Goal: Task Accomplishment & Management: Manage account settings

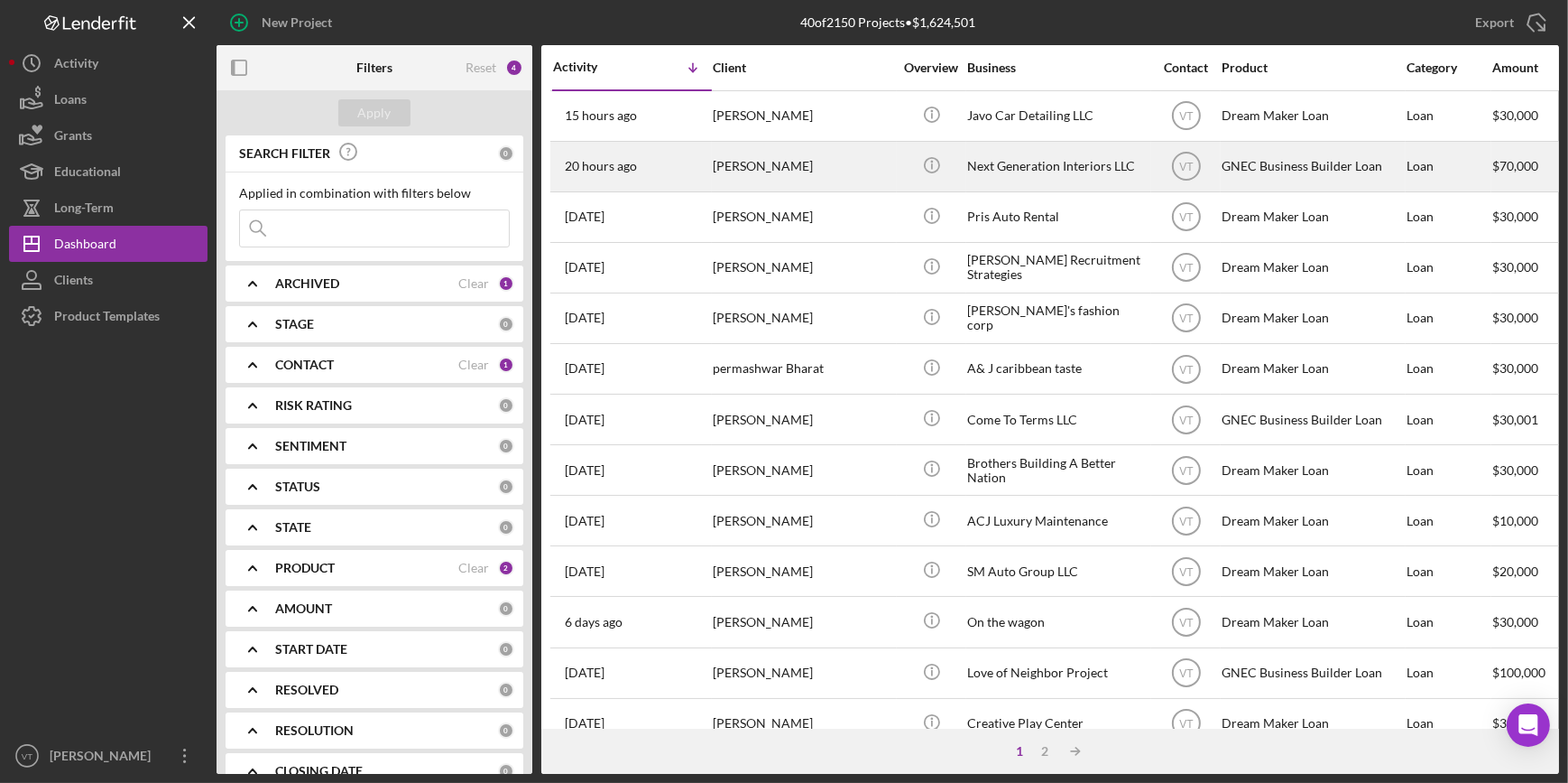
click at [733, 160] on div "[PERSON_NAME]" at bounding box center [803, 166] width 180 height 48
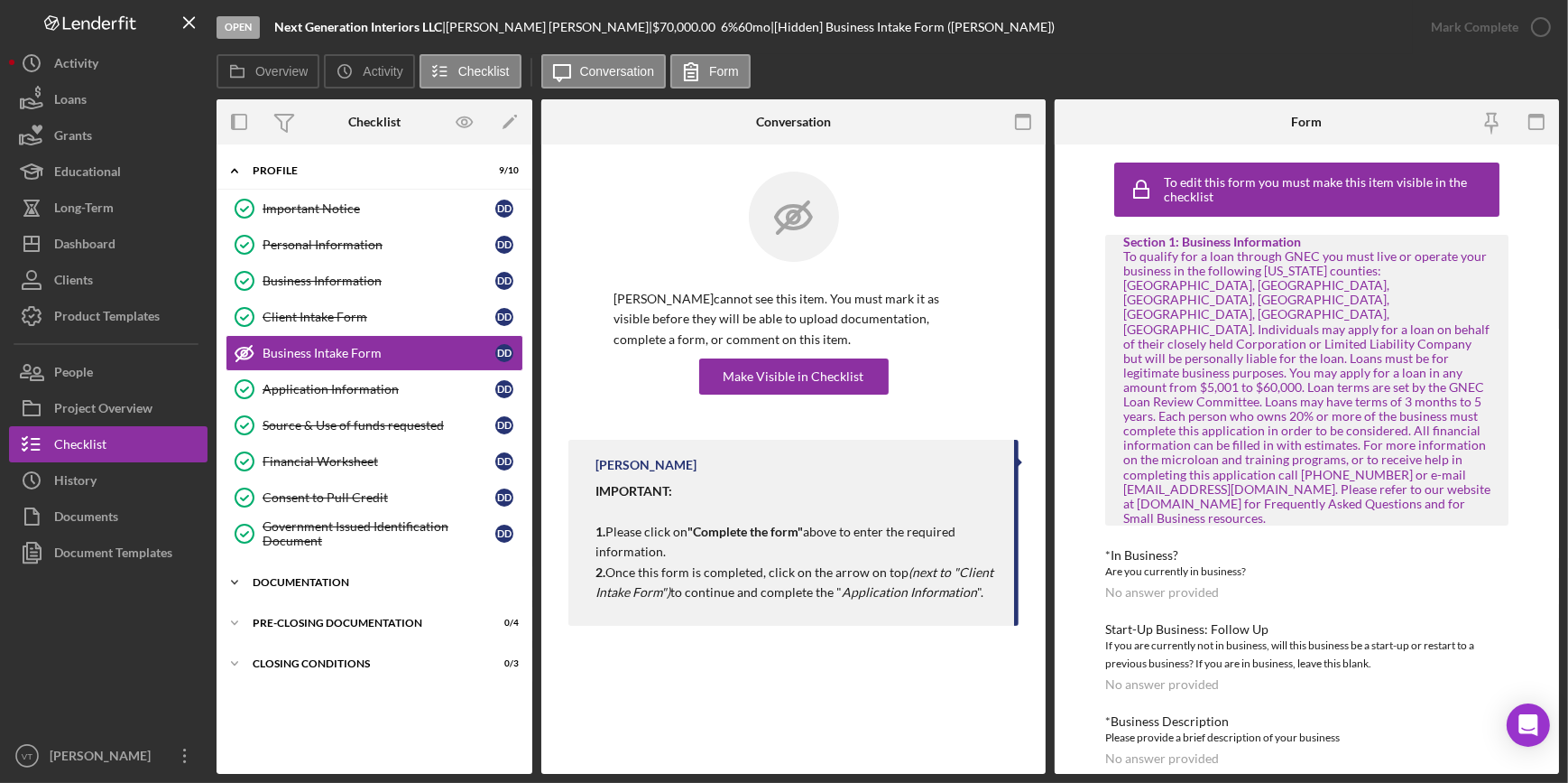
click at [239, 575] on icon "Icon/Expander" at bounding box center [235, 582] width 36 height 36
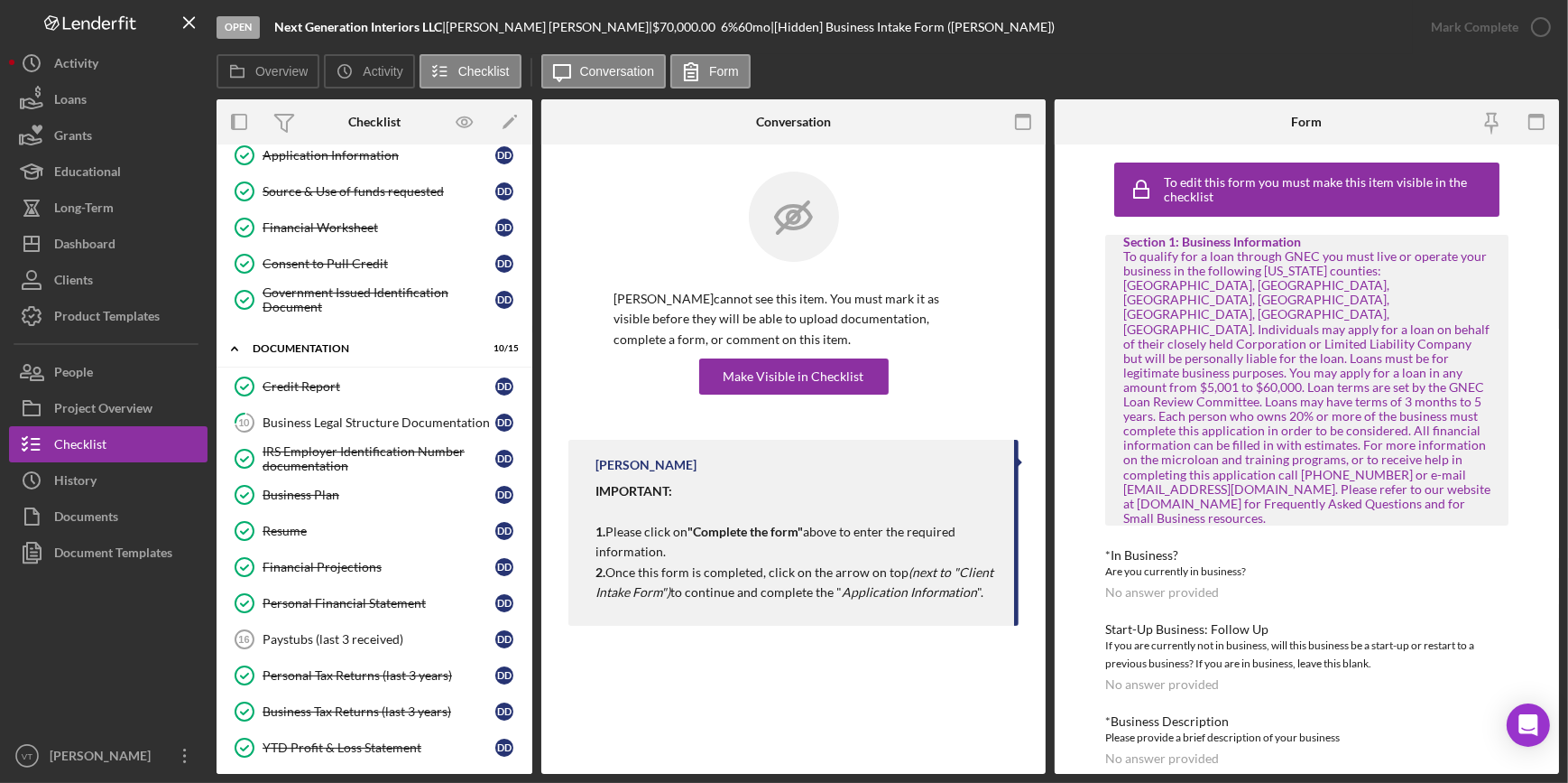
scroll to position [135, 0]
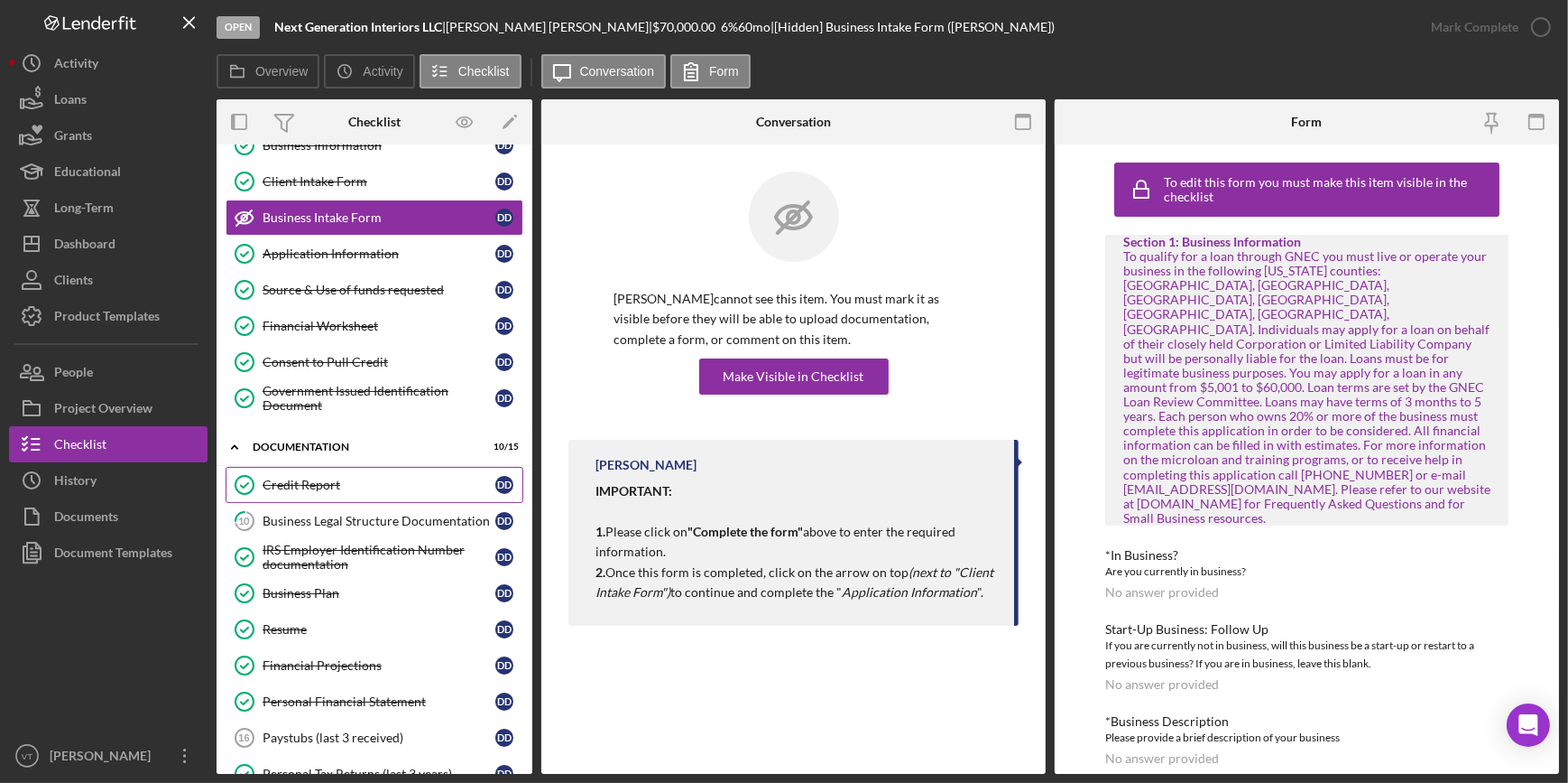
click at [348, 478] on div "Credit Report" at bounding box center [378, 484] width 233 height 15
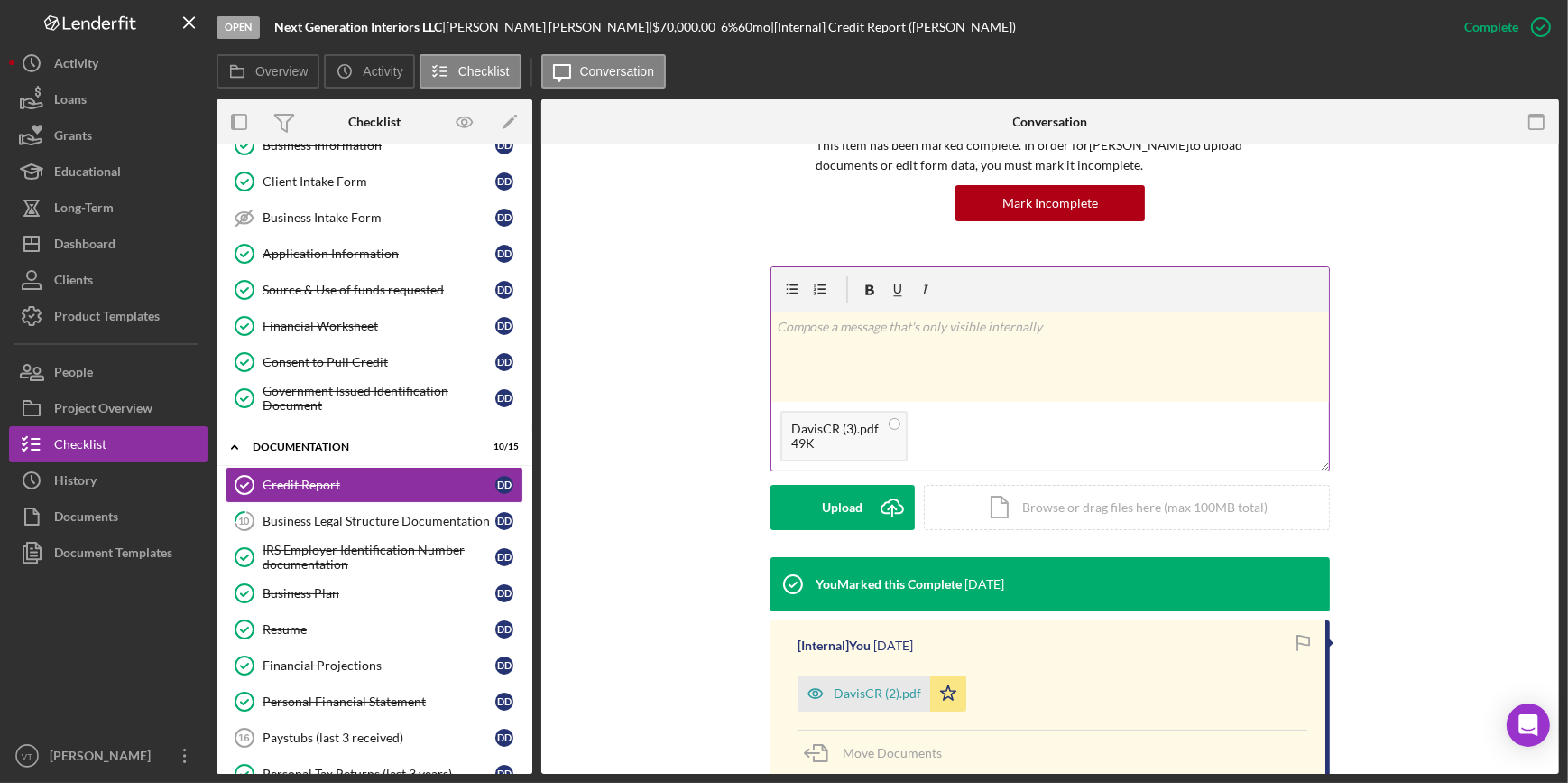
scroll to position [246, 0]
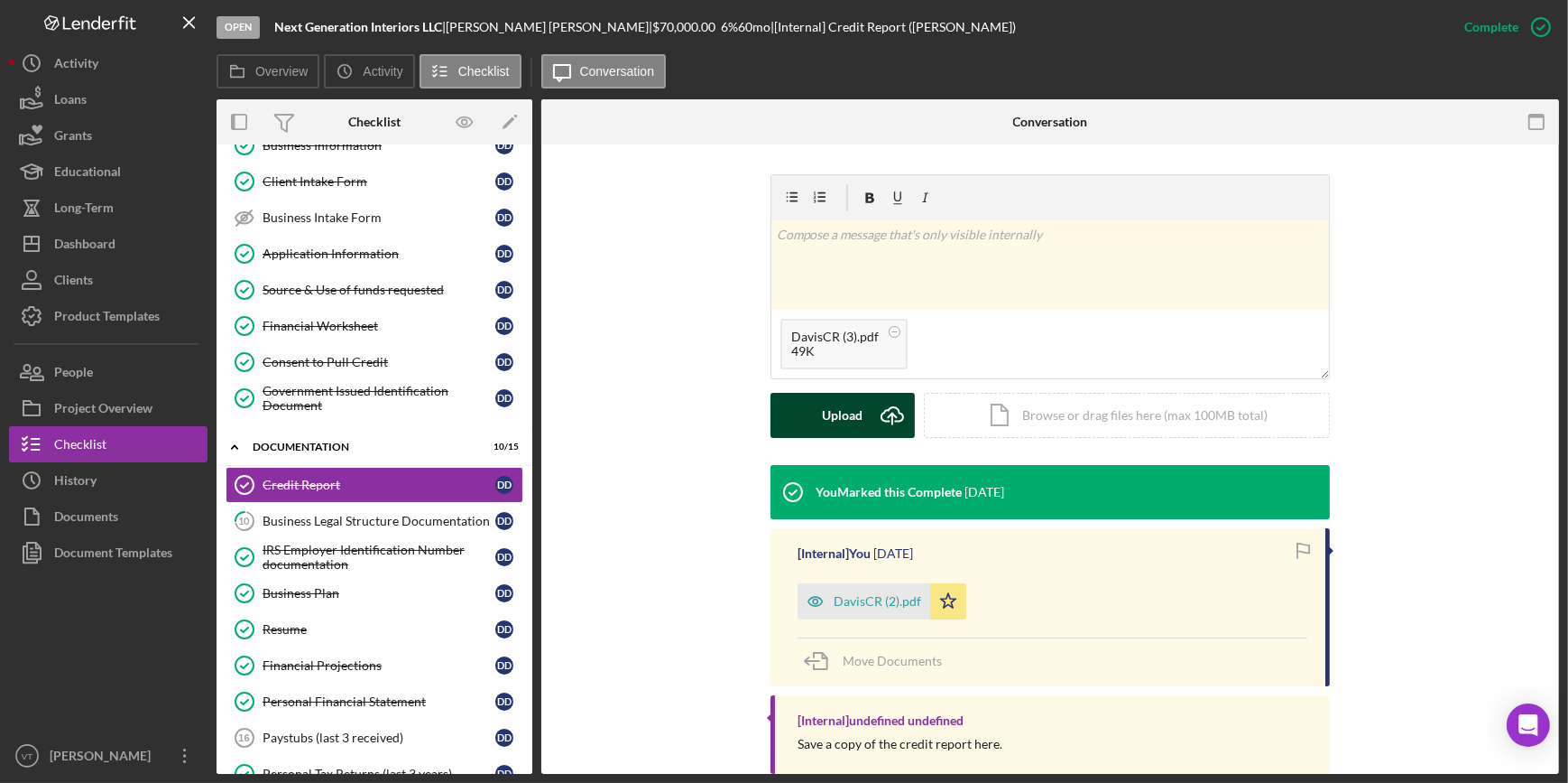
click at [813, 417] on button "Upload Icon/Upload" at bounding box center [842, 416] width 144 height 45
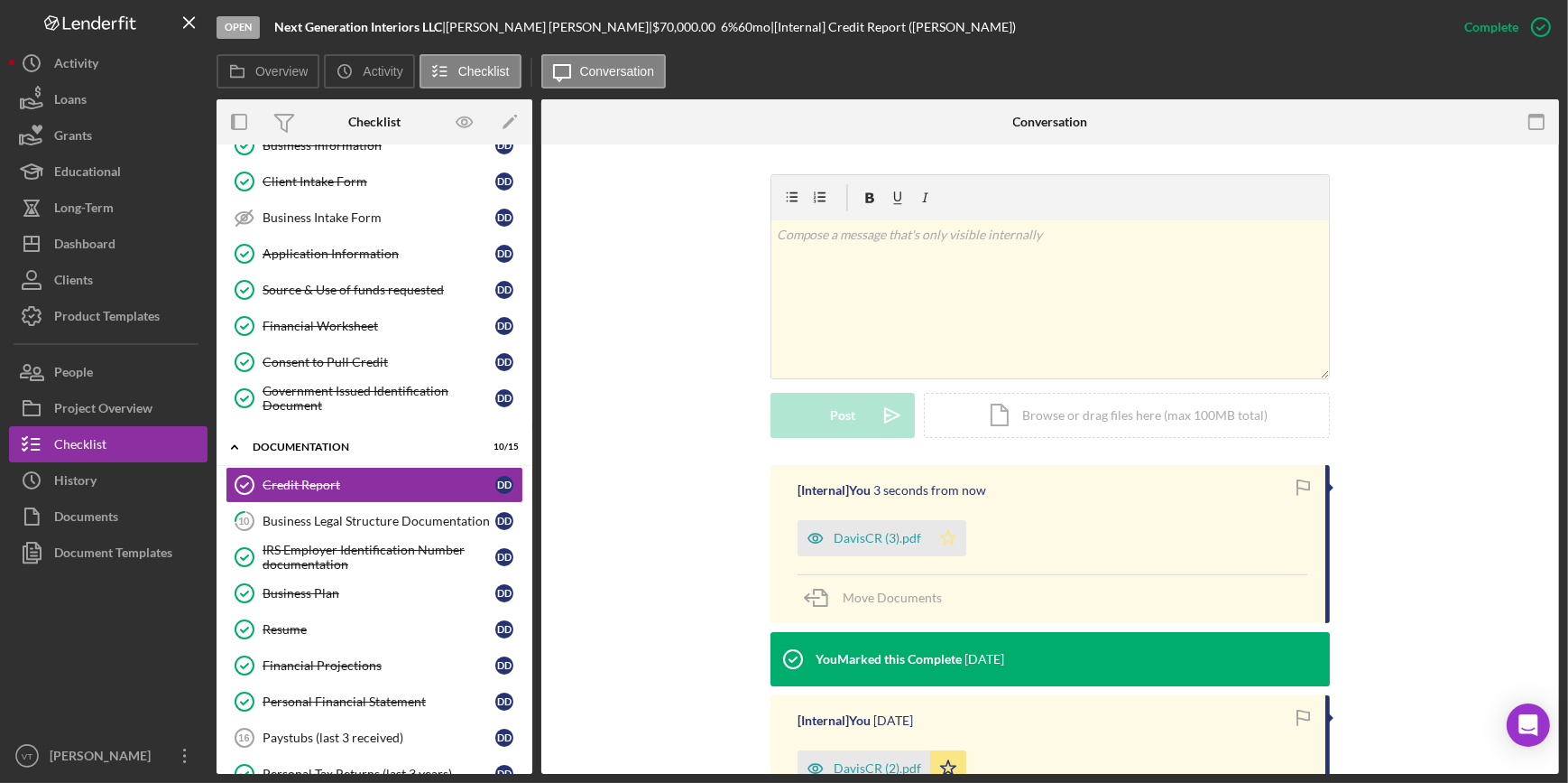
click at [948, 533] on icon "Icon/Star" at bounding box center [949, 538] width 36 height 36
click at [83, 250] on div "Dashboard" at bounding box center [85, 246] width 62 height 41
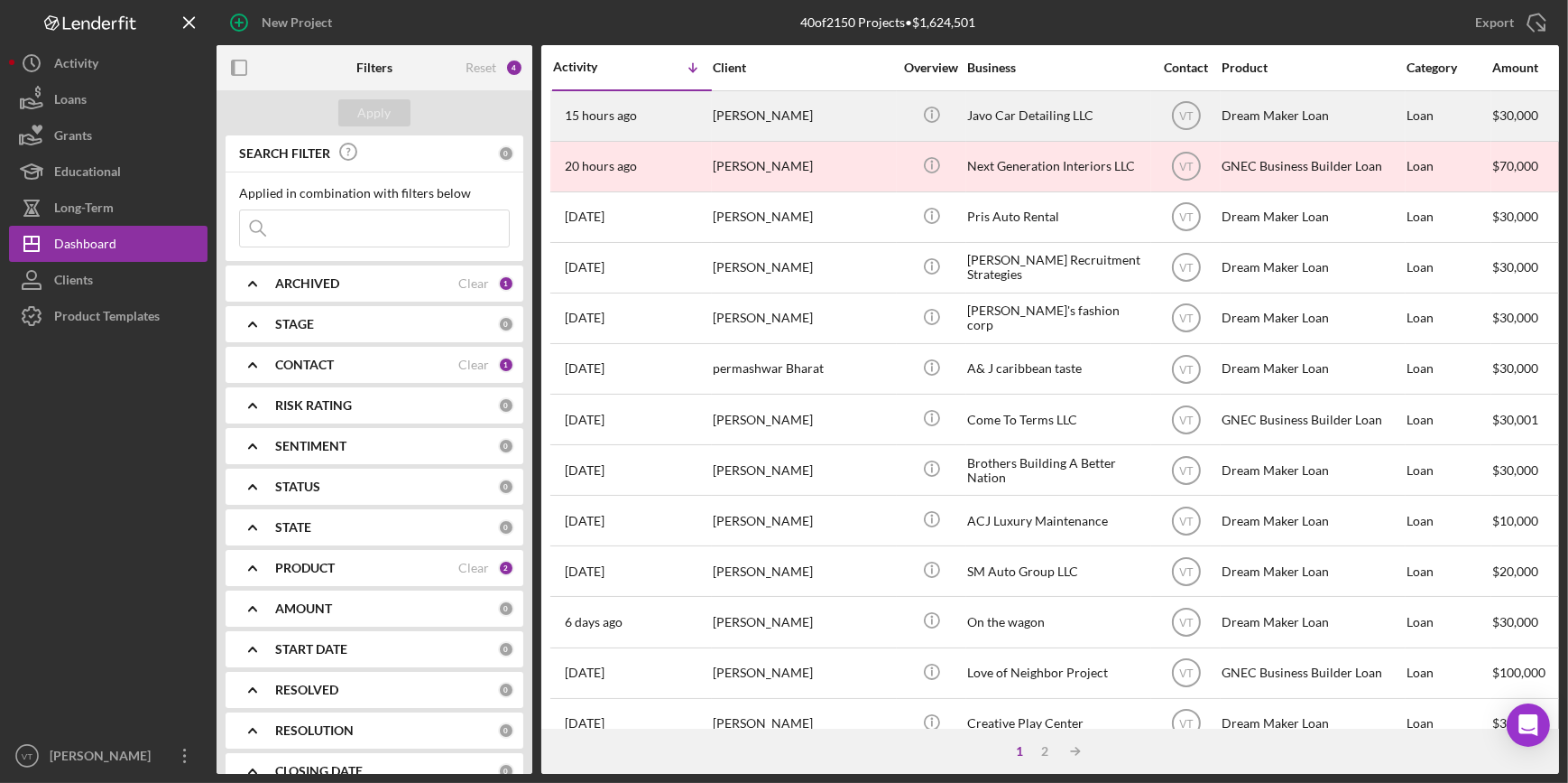
click at [726, 122] on div "[PERSON_NAME]" at bounding box center [803, 115] width 180 height 48
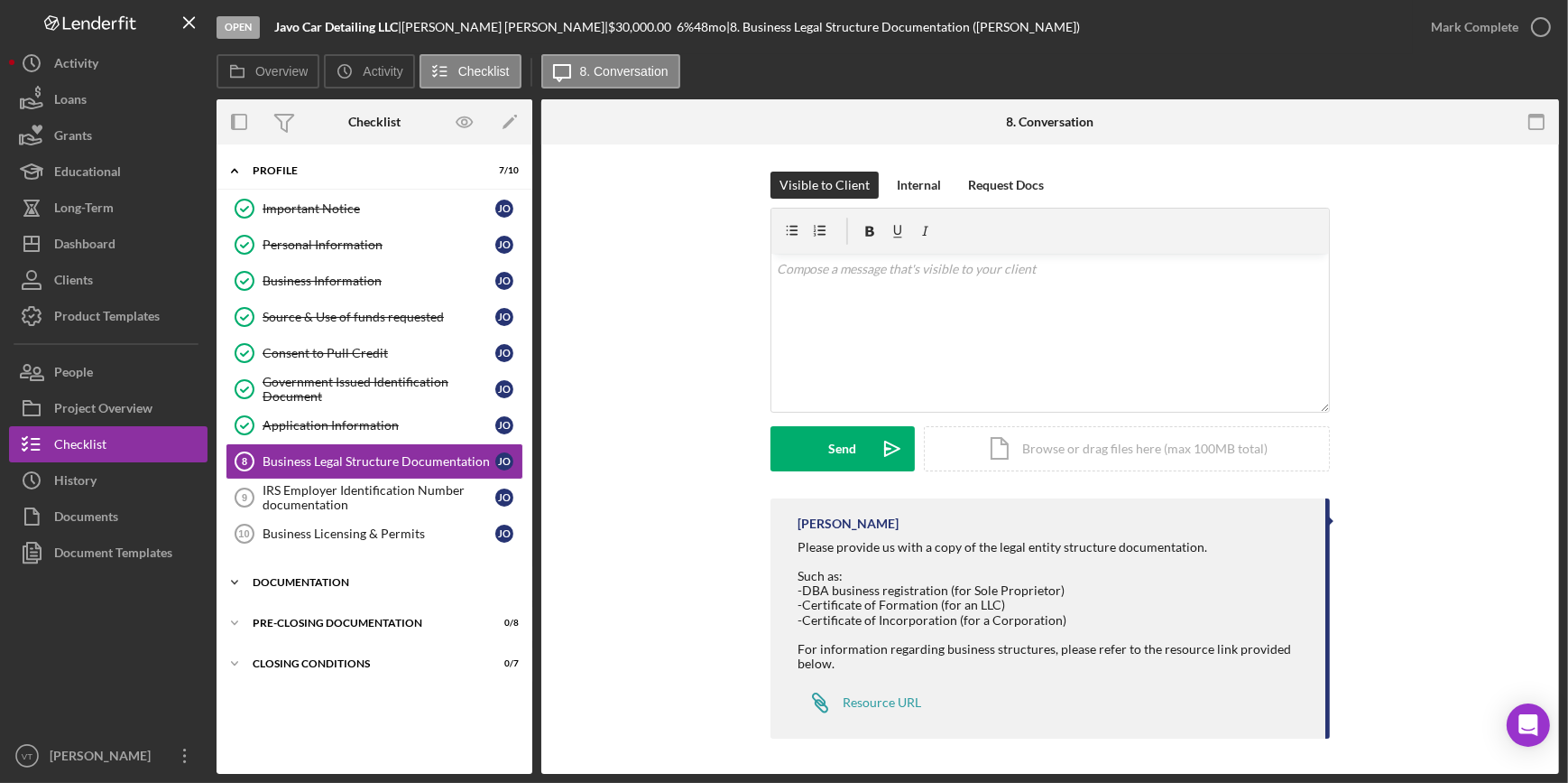
click at [244, 573] on icon "Icon/Expander" at bounding box center [235, 582] width 36 height 36
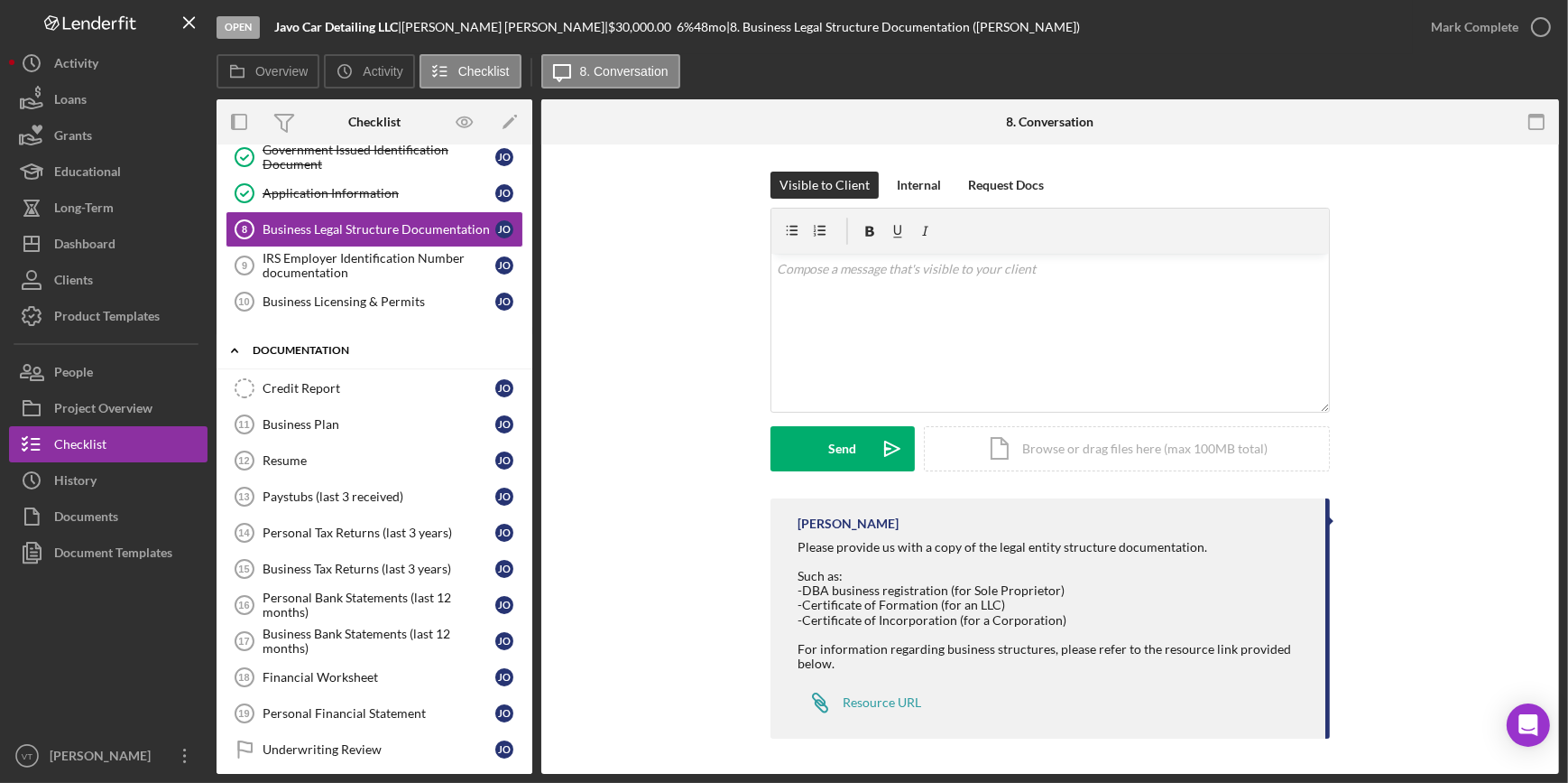
scroll to position [246, 0]
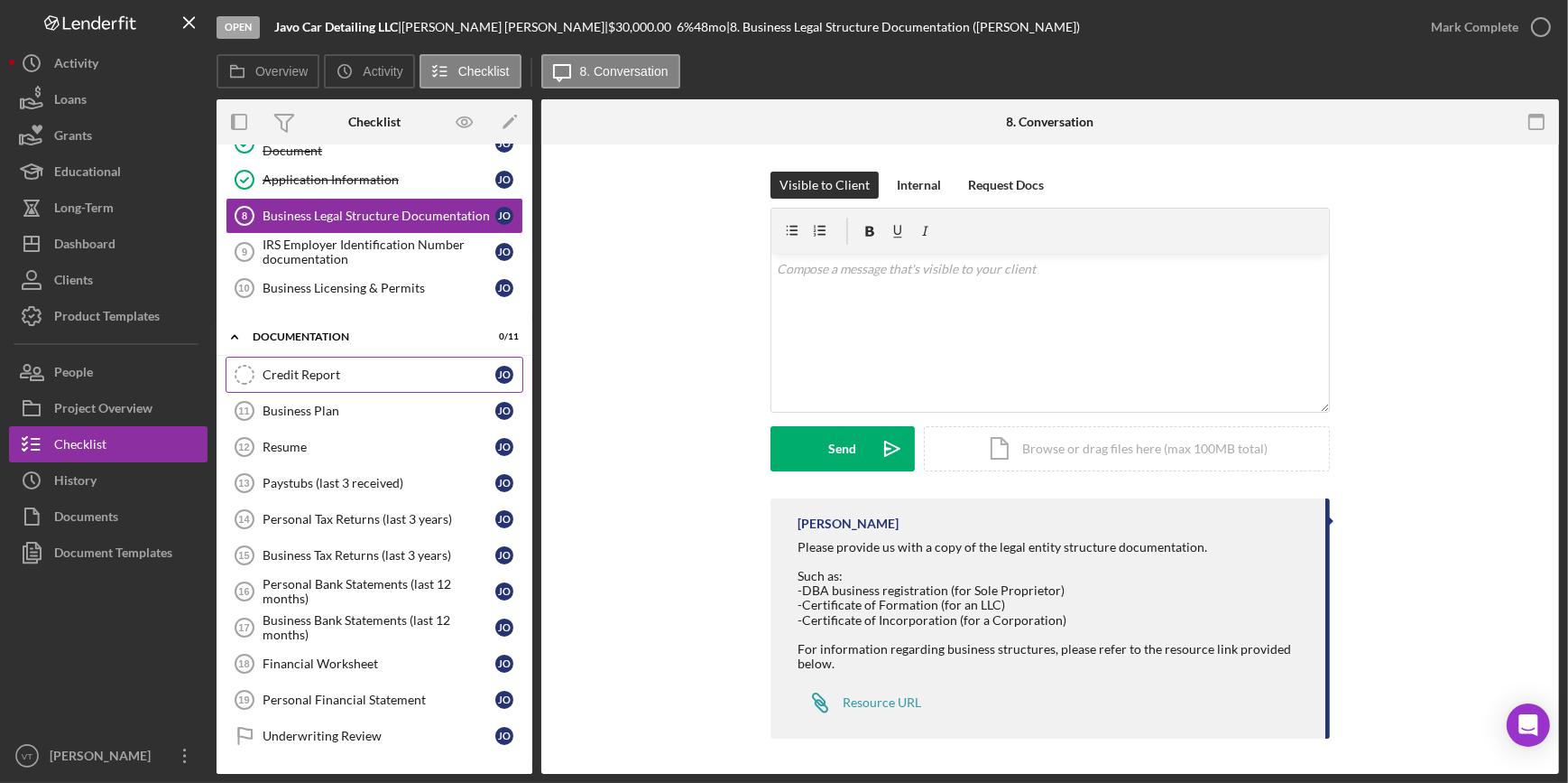
click at [282, 379] on link "Credit Report Credit Report J O" at bounding box center [375, 375] width 297 height 36
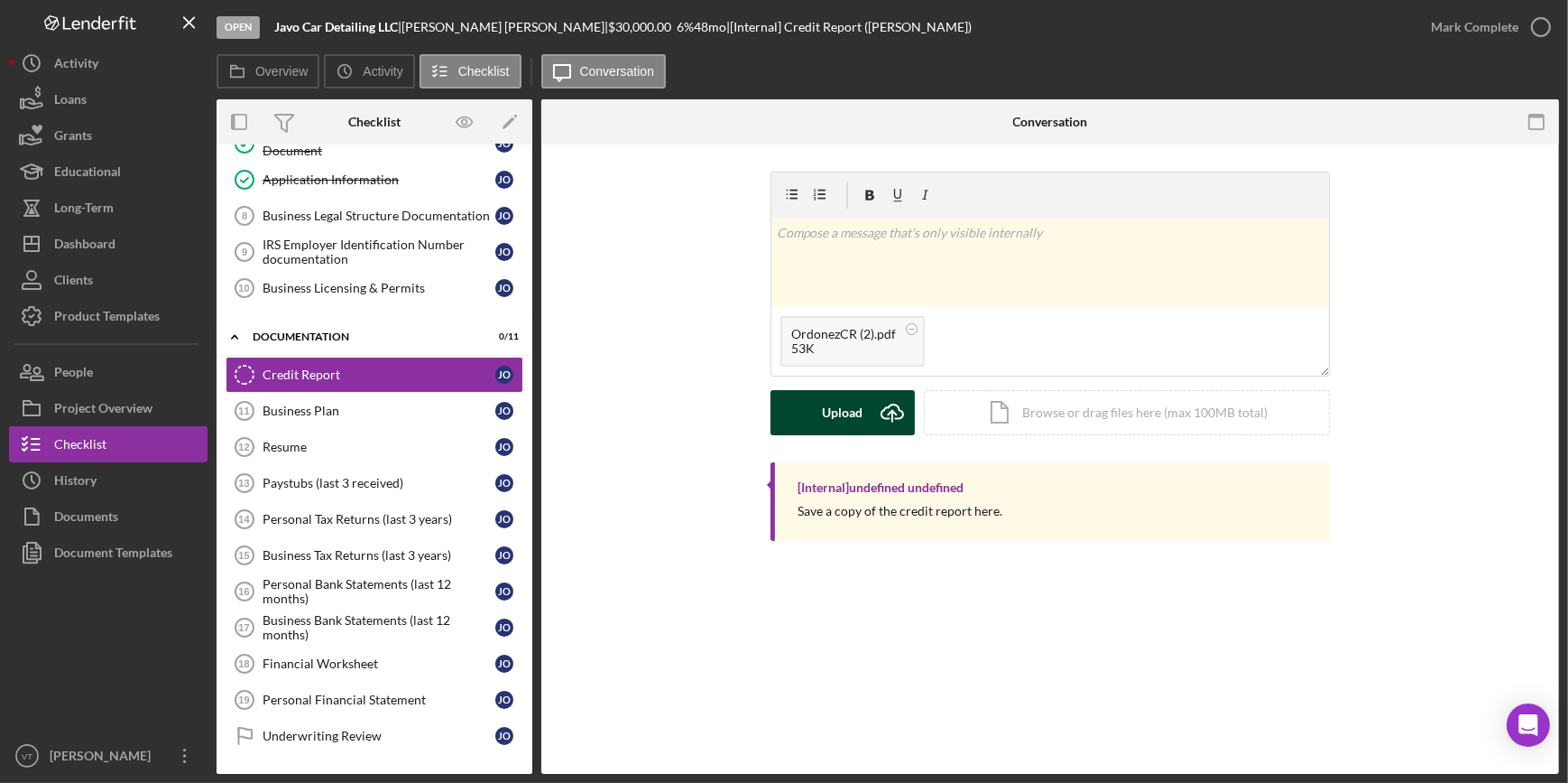
click at [821, 406] on button "Upload Icon/Upload" at bounding box center [842, 413] width 144 height 45
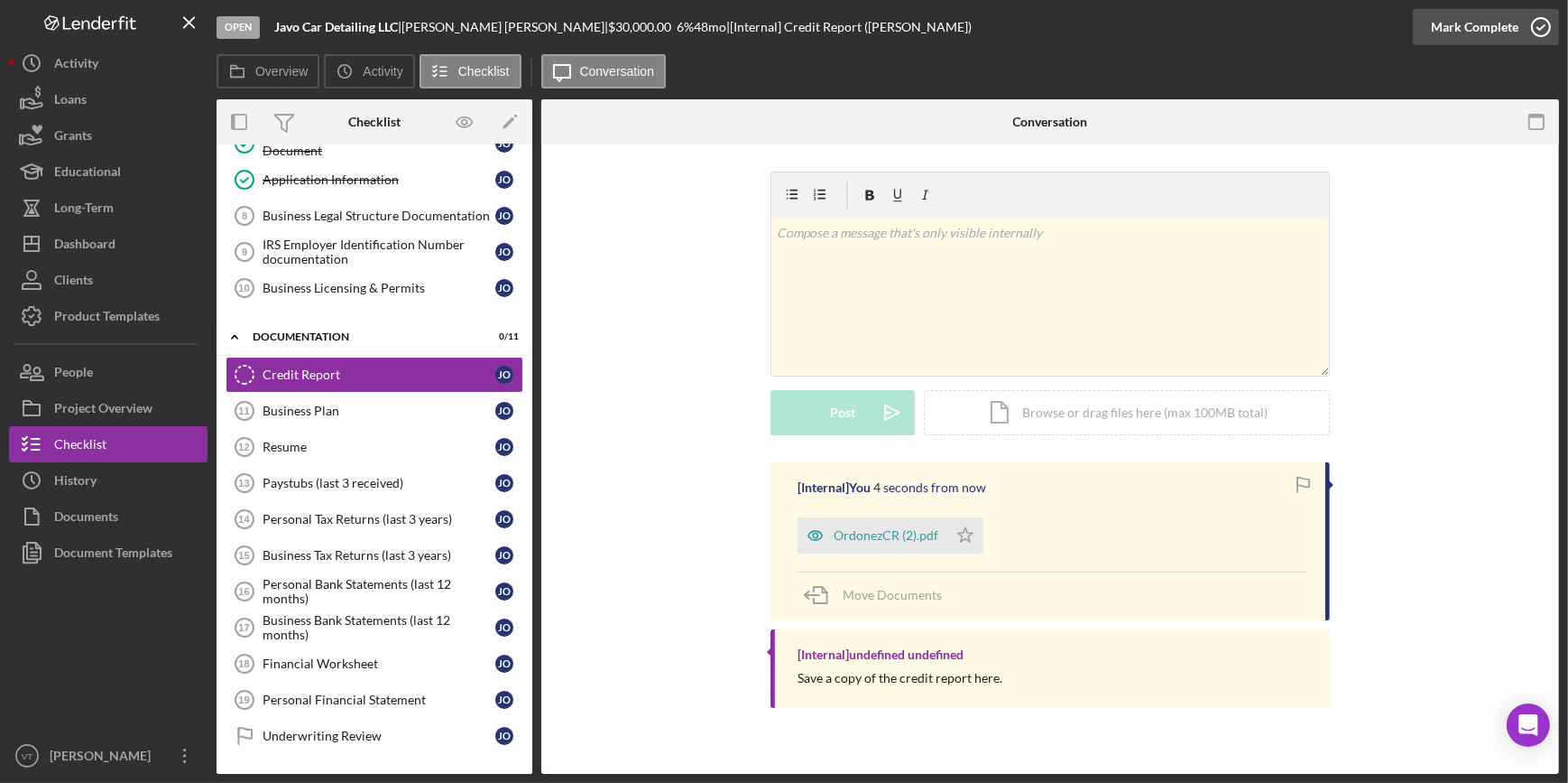
click at [1453, 28] on div "Mark Complete" at bounding box center [1475, 27] width 87 height 36
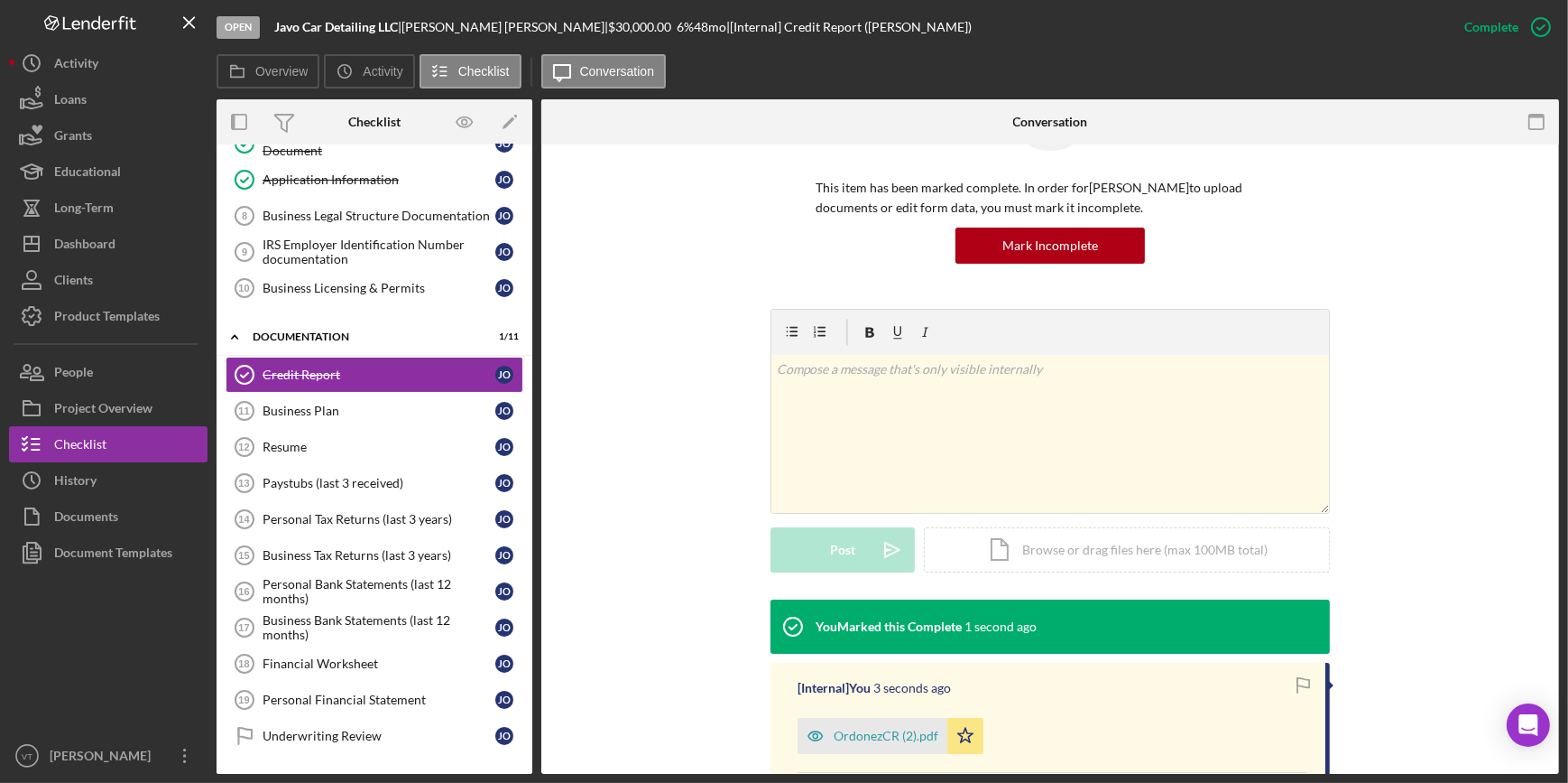
scroll to position [280, 0]
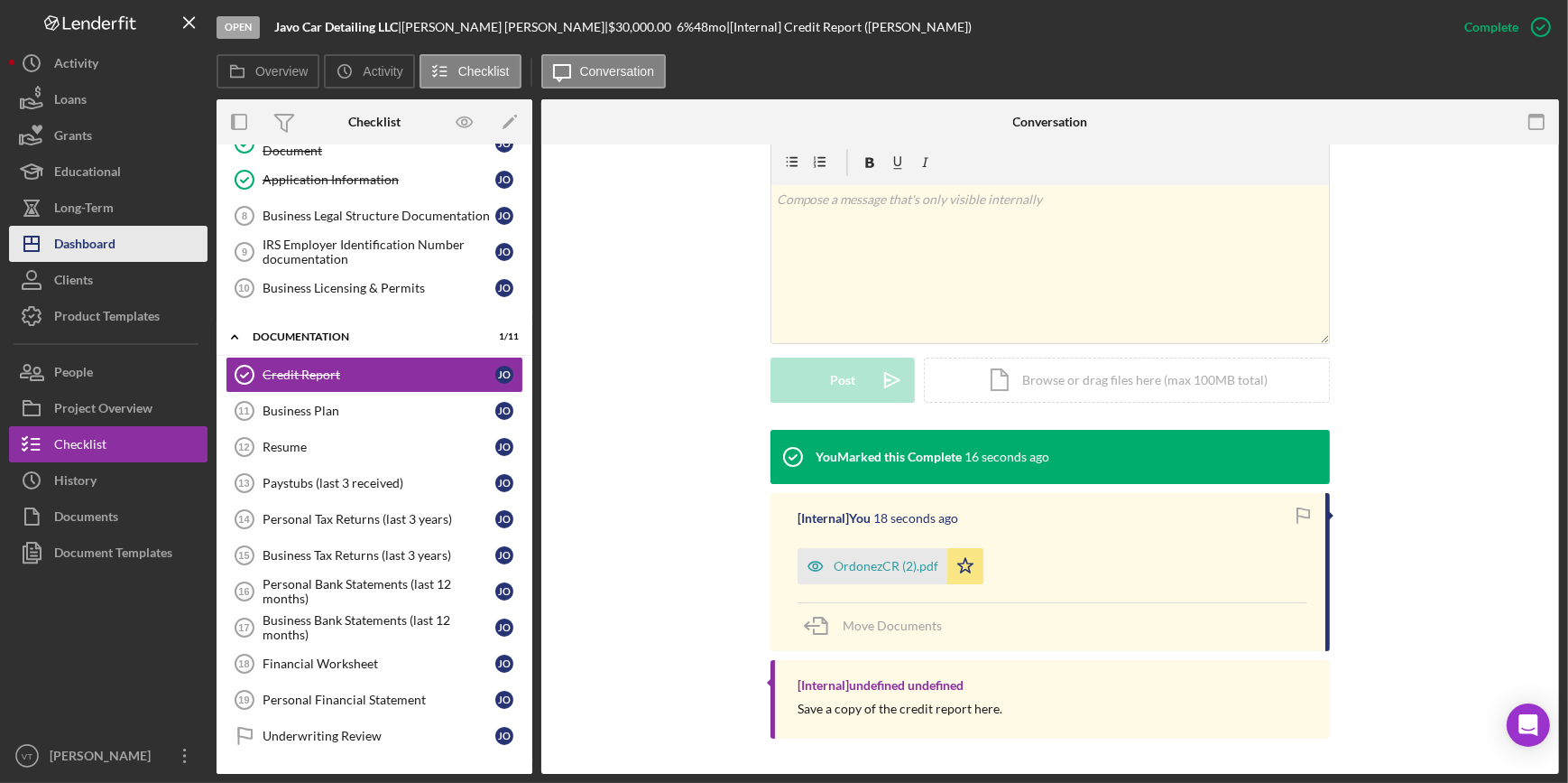
click at [84, 243] on div "Dashboard" at bounding box center [85, 246] width 62 height 41
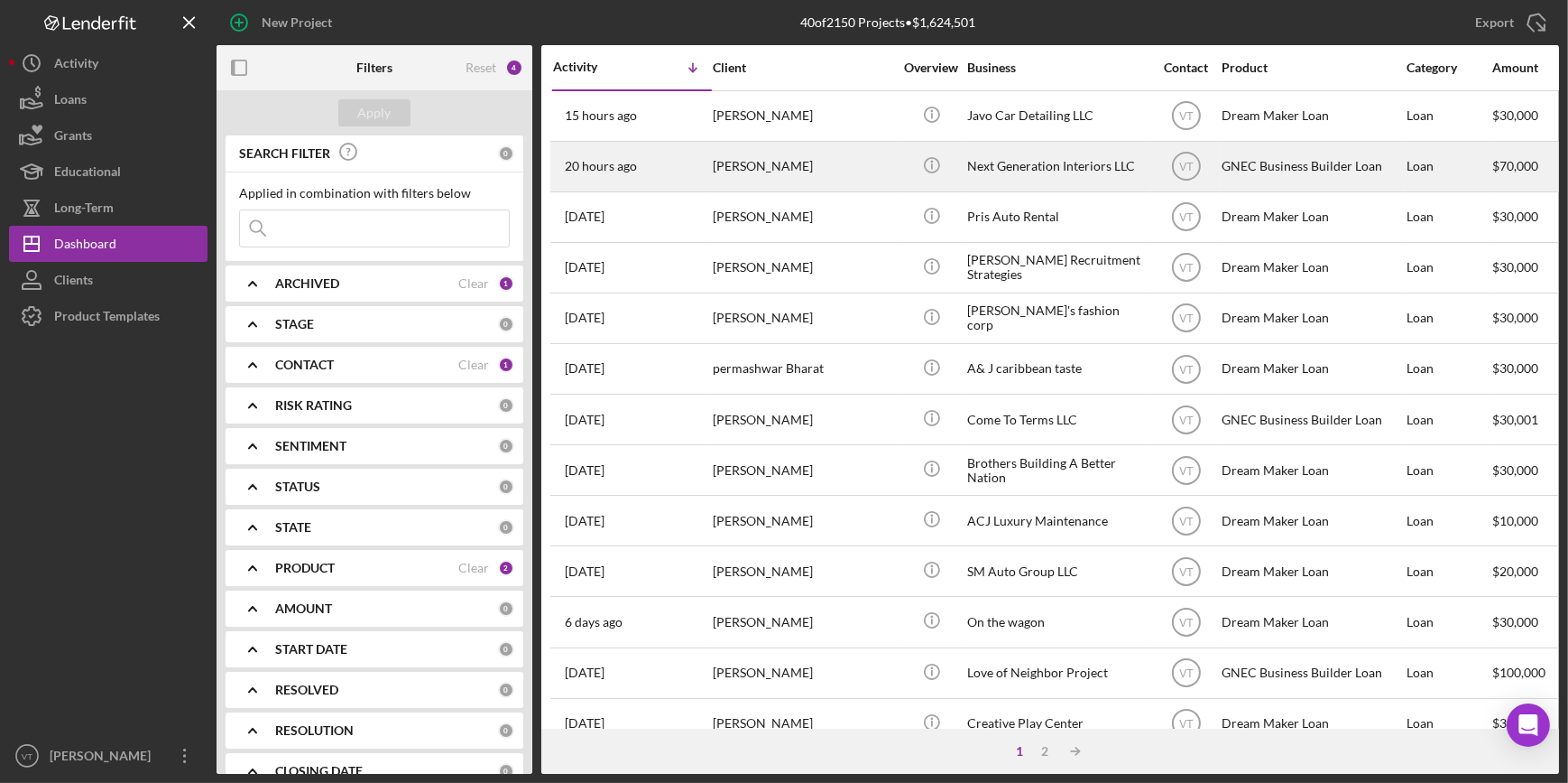
click at [892, 164] on div "[PERSON_NAME]" at bounding box center [803, 166] width 180 height 48
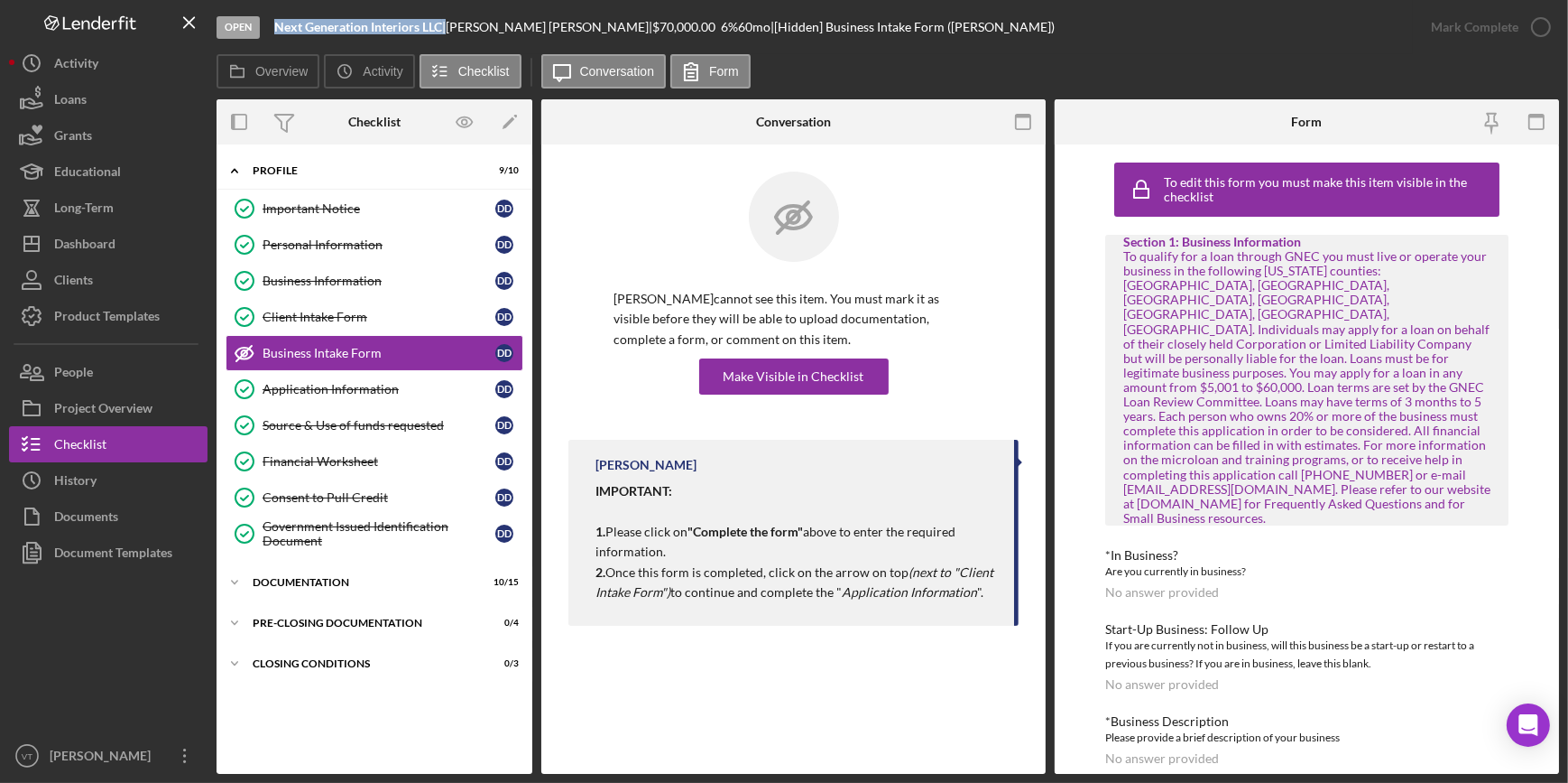
drag, startPoint x: 444, startPoint y: 22, endPoint x: 270, endPoint y: 36, distance: 174.6
click at [270, 36] on div "Open Next Generation Interiors LLC | [PERSON_NAME] | $70,000.00 6 % 60 mo | [Hi…" at bounding box center [814, 27] width 1196 height 54
copy div "Next Generation Interiors LLC"
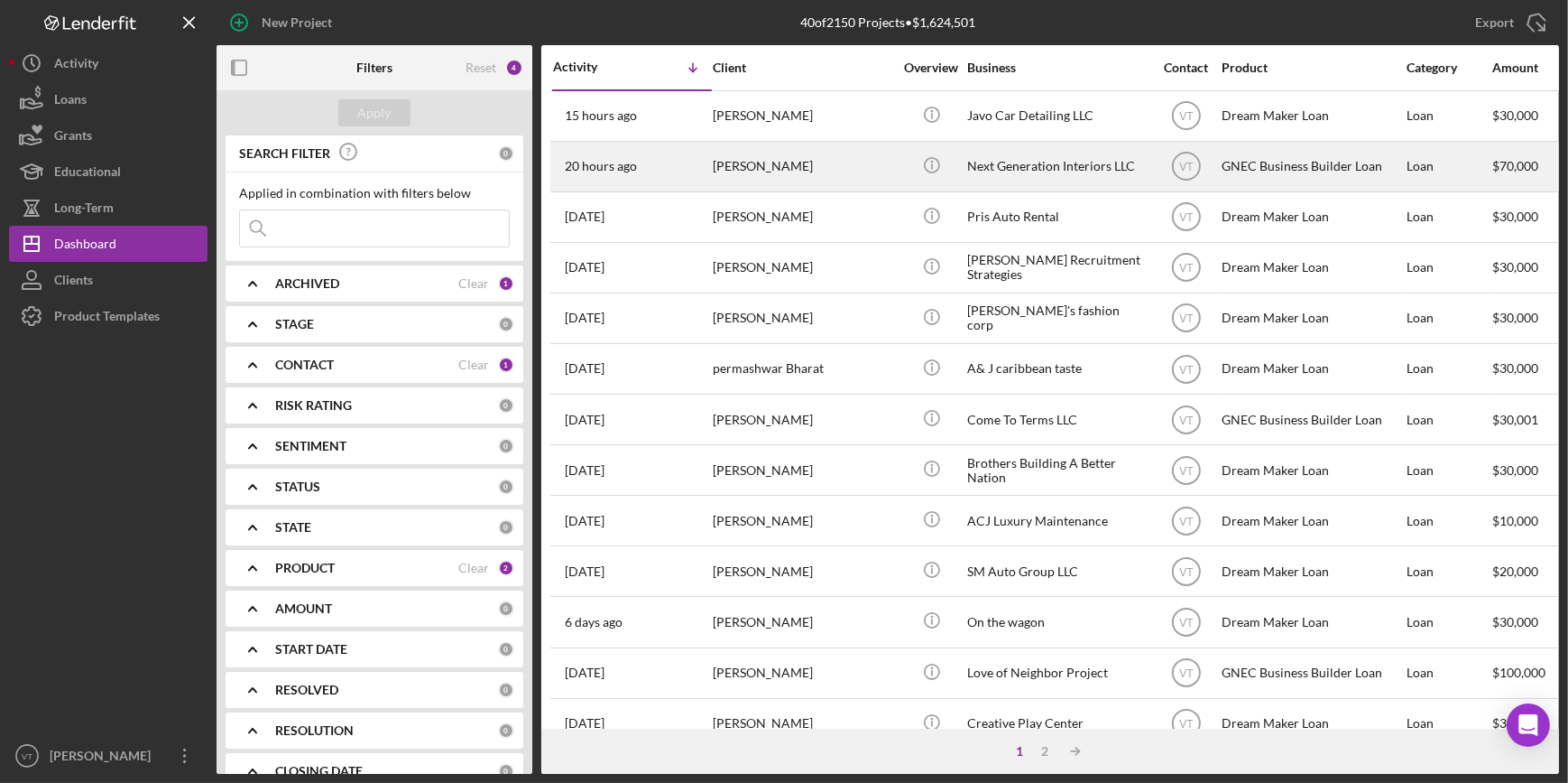
click at [677, 158] on div "20 hours ago [PERSON_NAME]" at bounding box center [632, 166] width 158 height 48
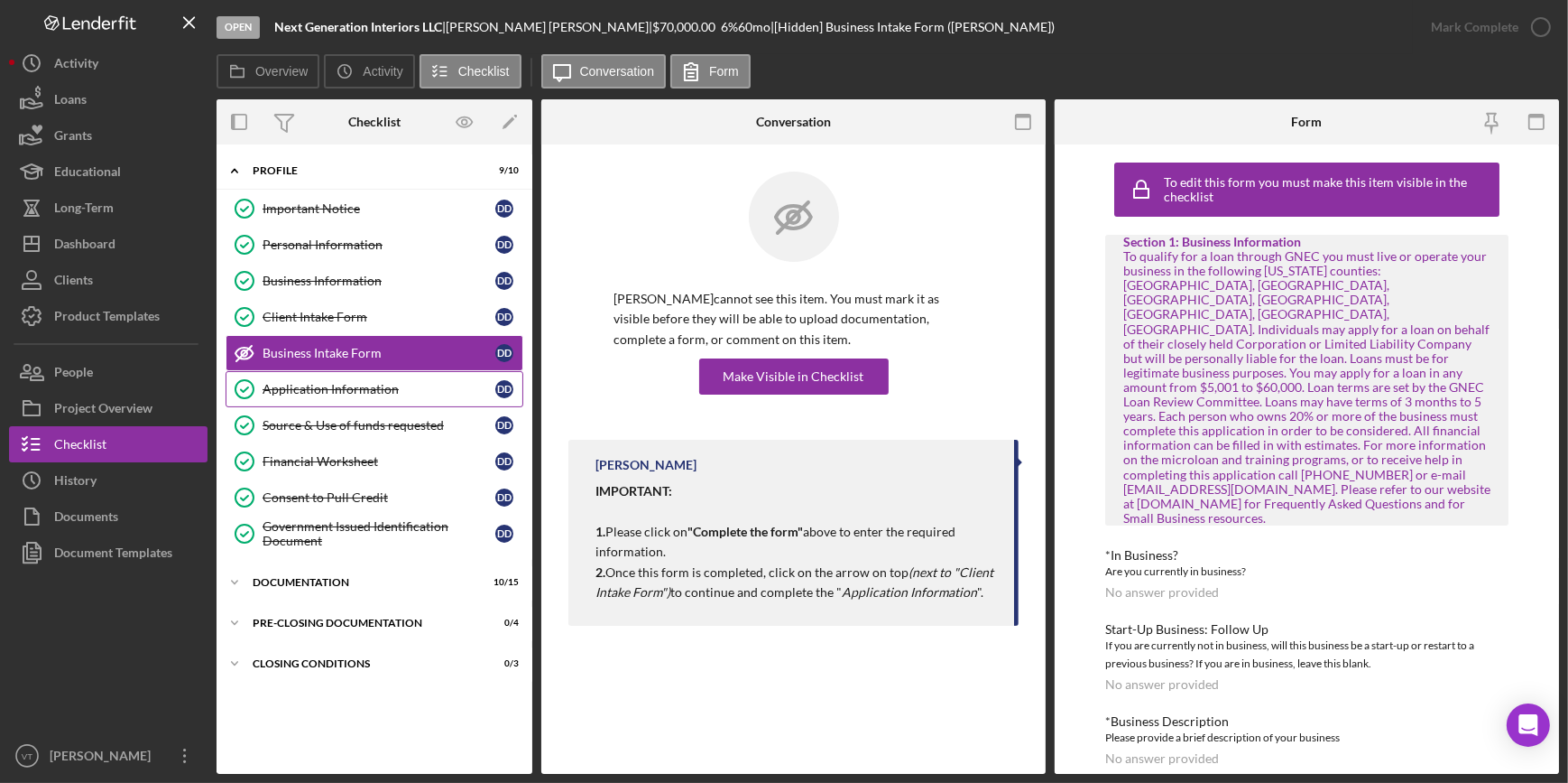
click at [423, 378] on link "Application Information Application Information D D" at bounding box center [375, 389] width 297 height 36
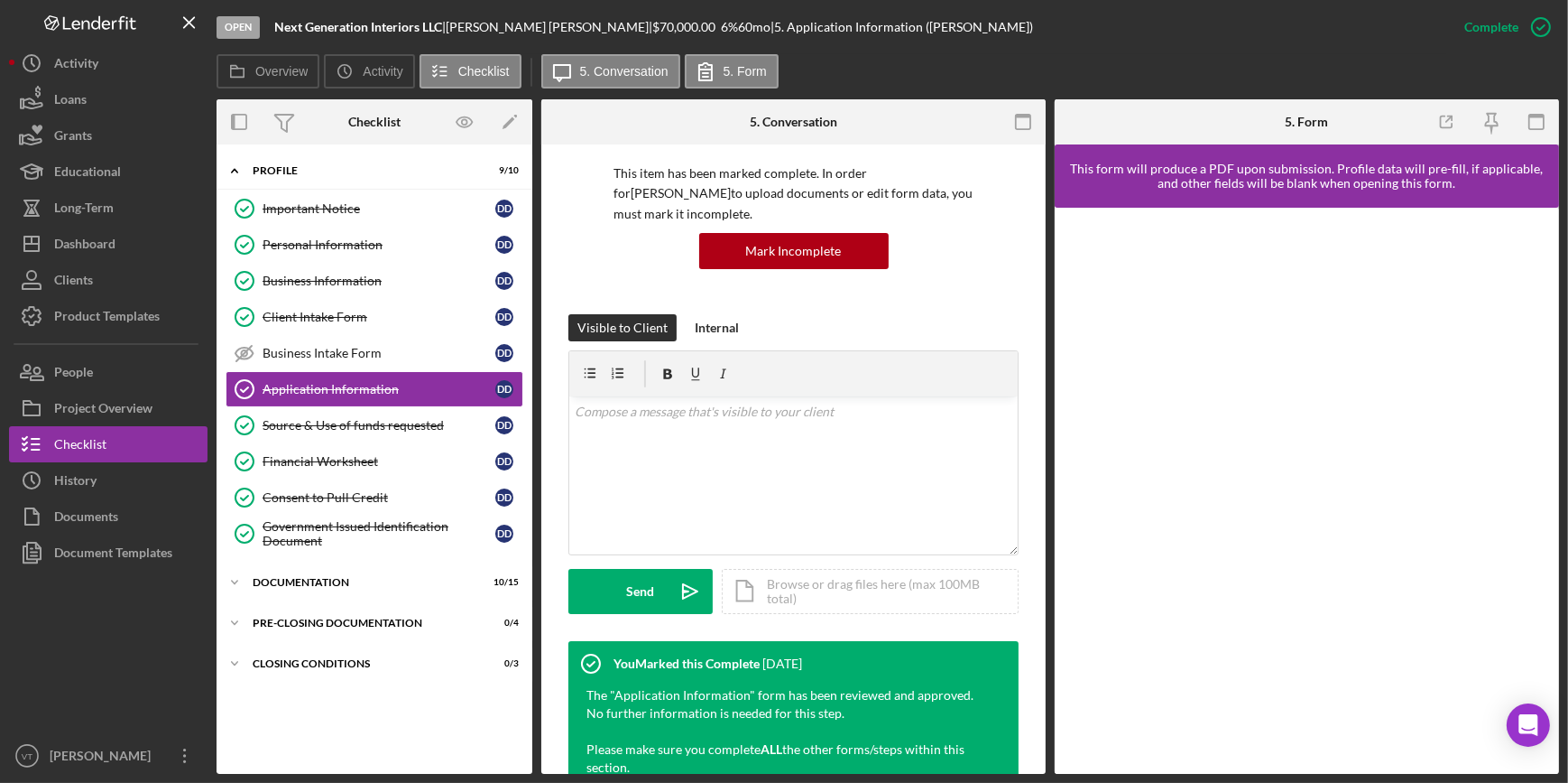
scroll to position [661, 0]
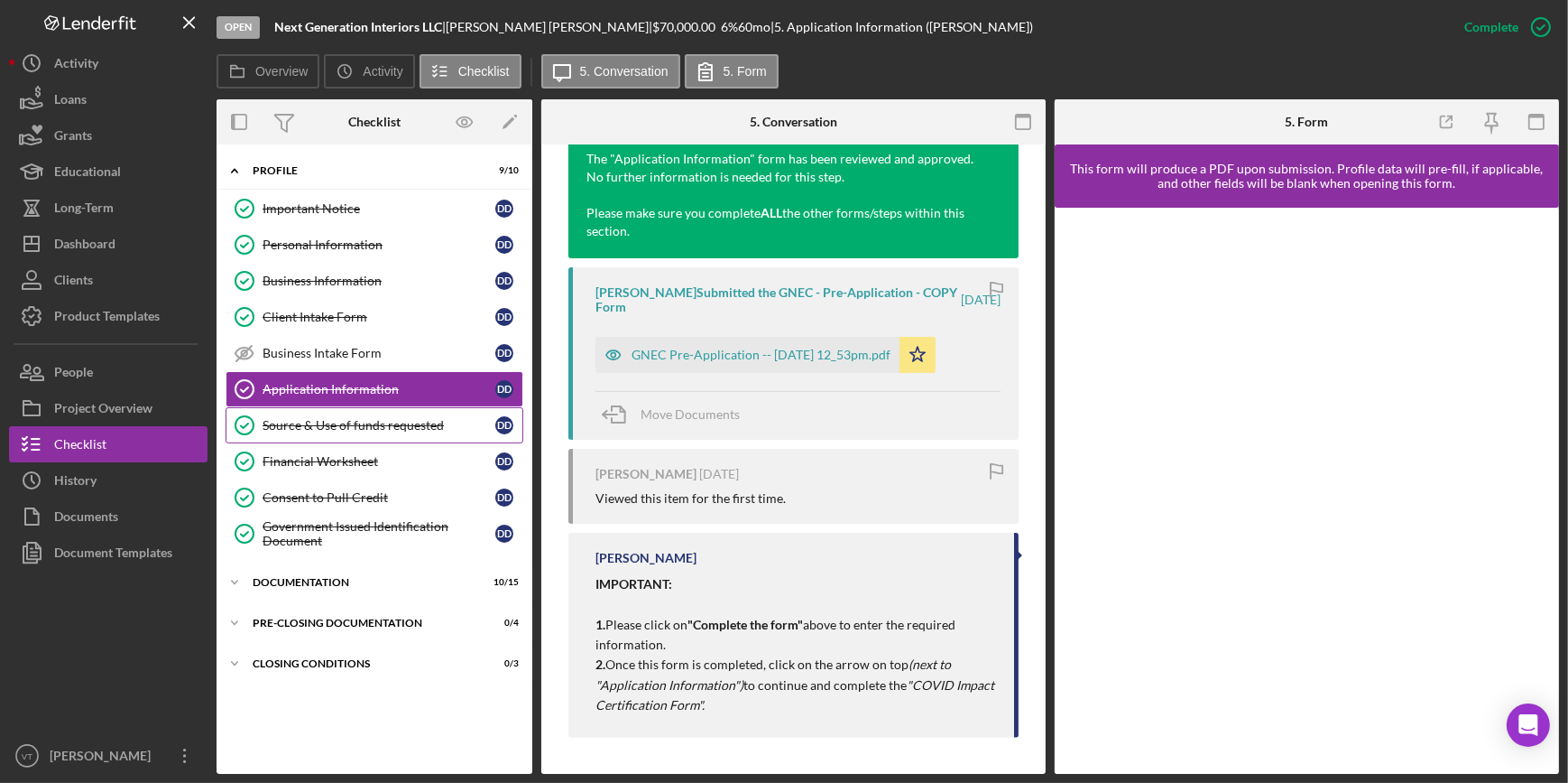
click at [343, 422] on div "Source & Use of funds requested" at bounding box center [378, 426] width 233 height 15
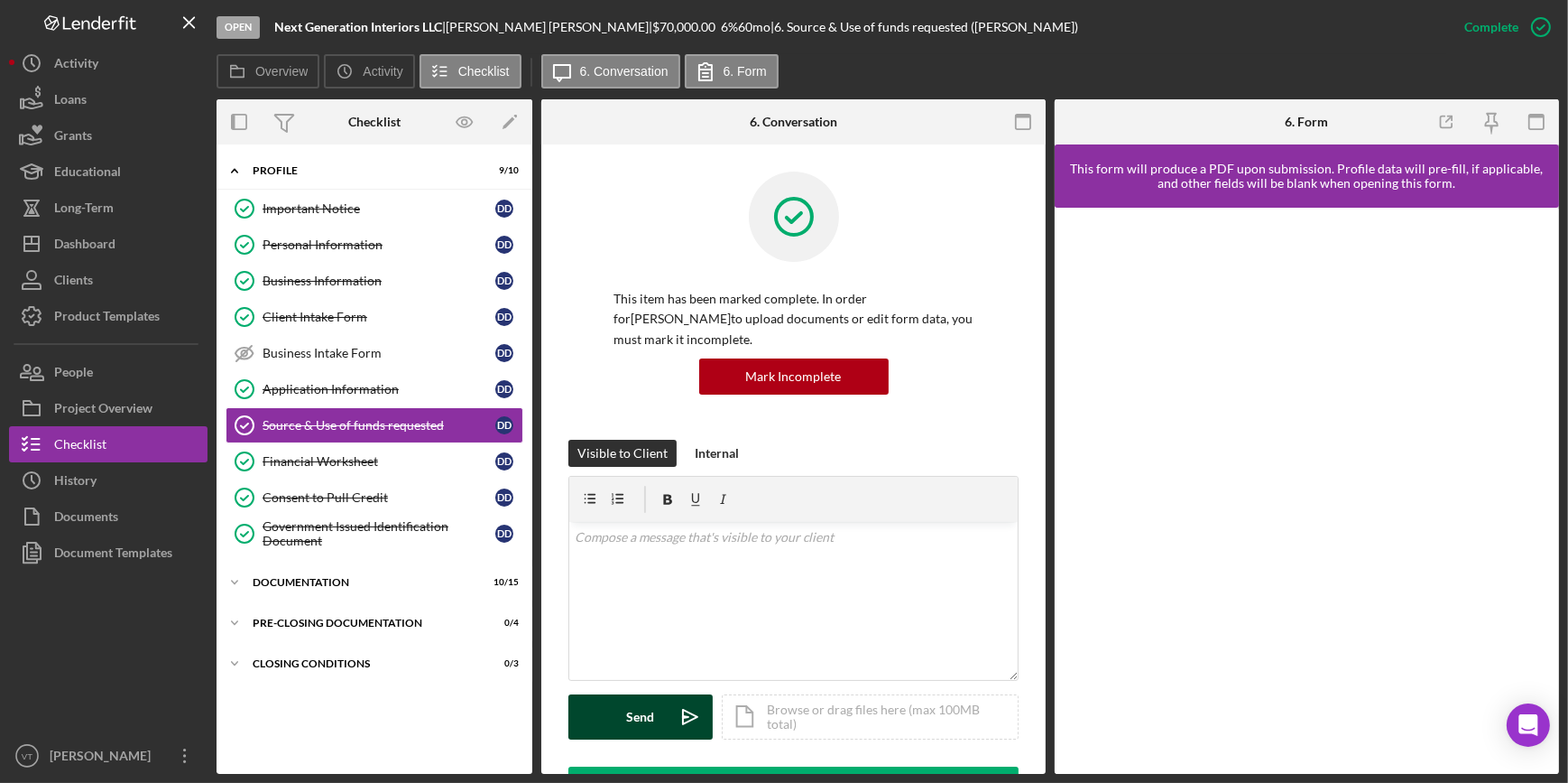
scroll to position [661, 0]
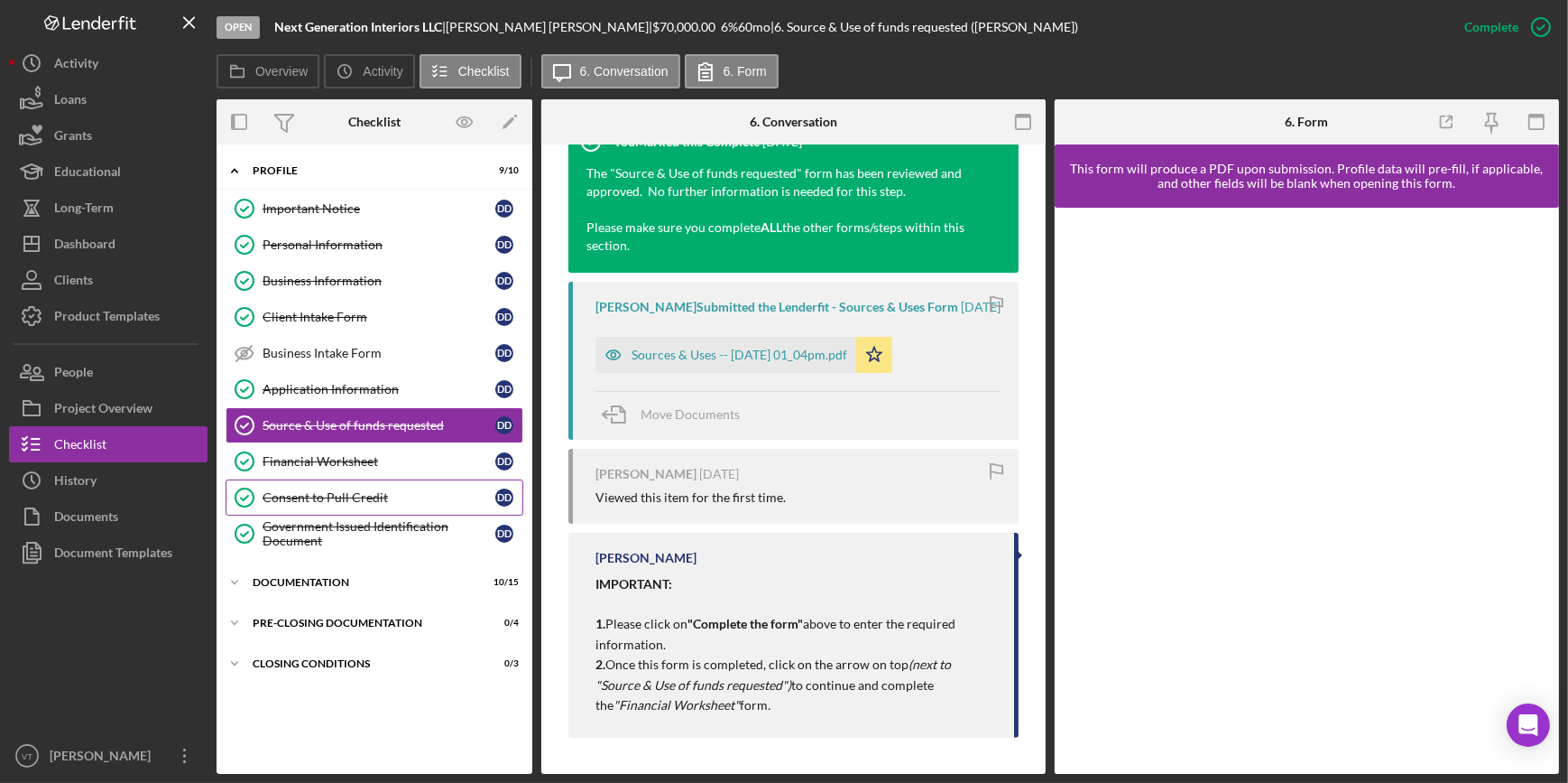
click at [377, 491] on div "Consent to Pull Credit" at bounding box center [378, 497] width 233 height 15
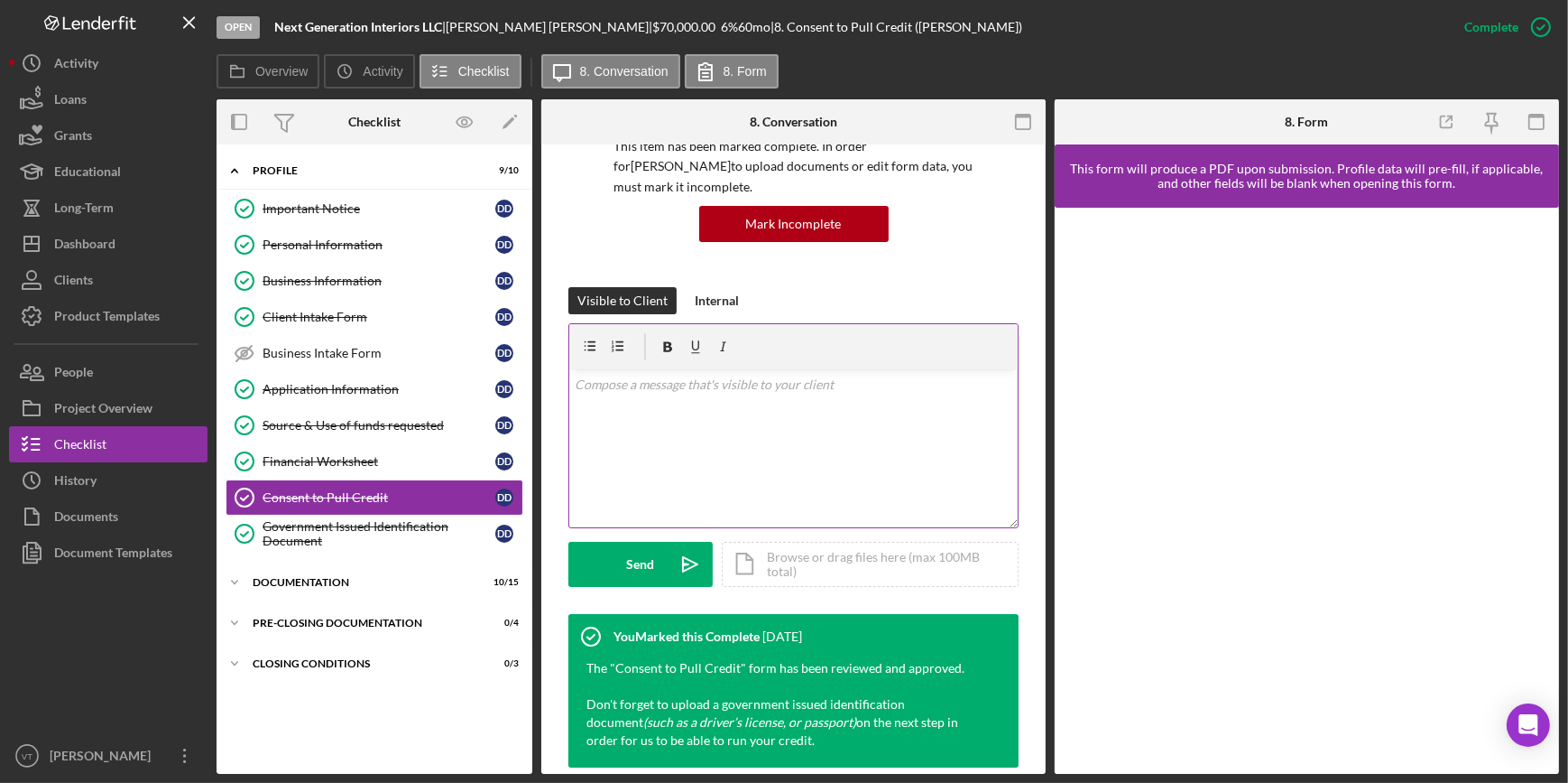
scroll to position [803, 0]
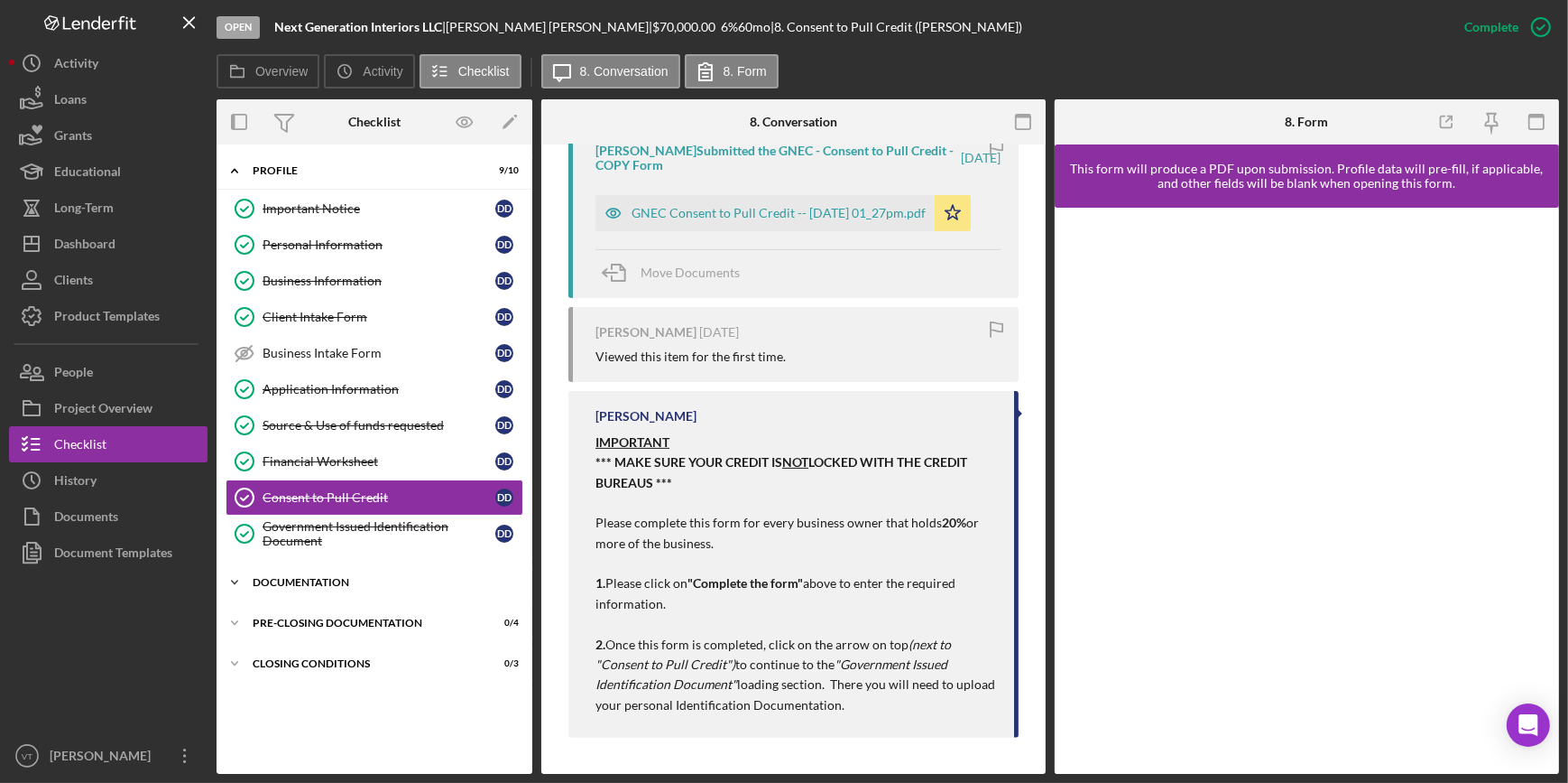
click at [243, 585] on icon "Icon/Expander" at bounding box center [235, 582] width 36 height 36
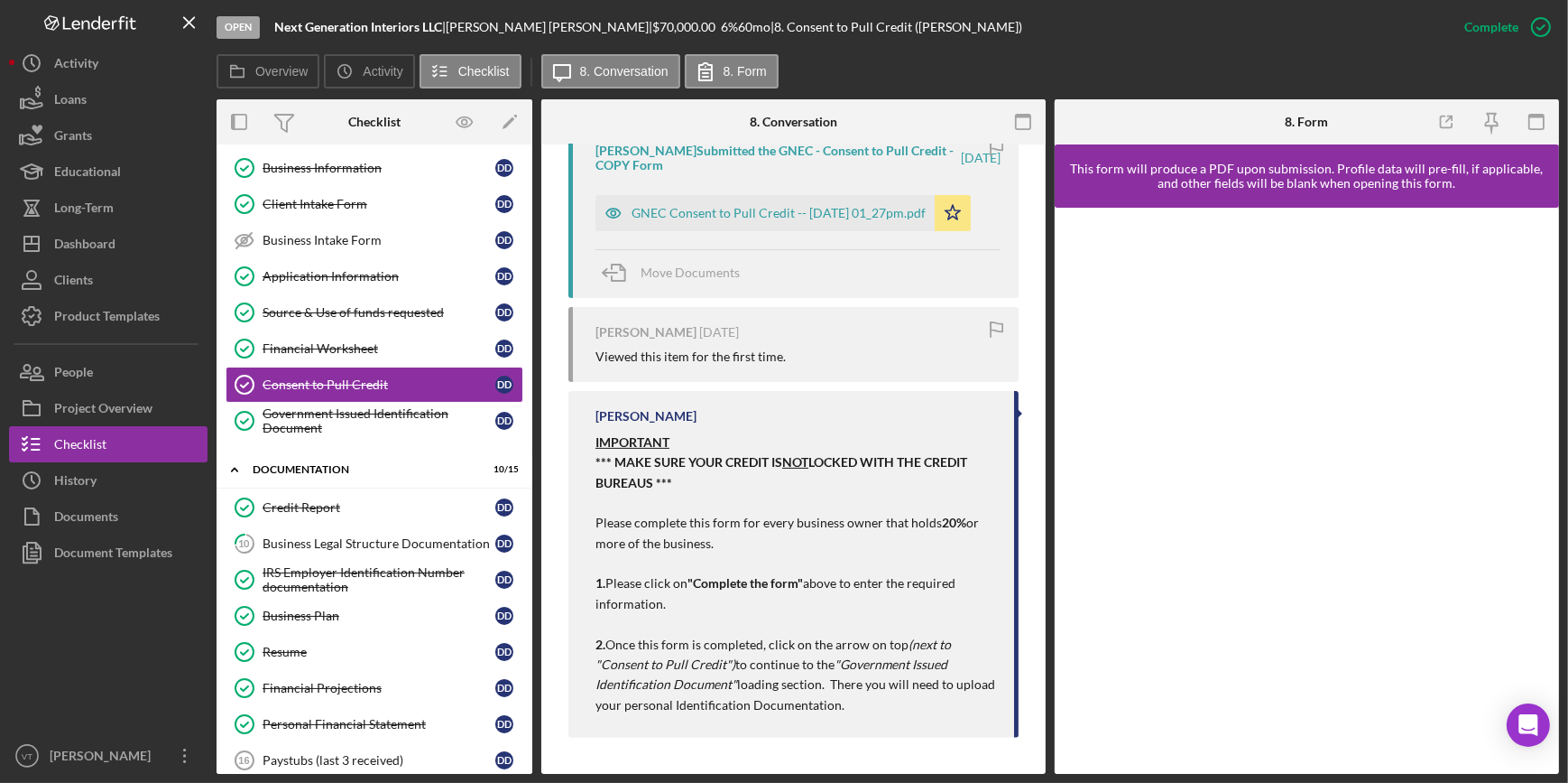
scroll to position [328, 0]
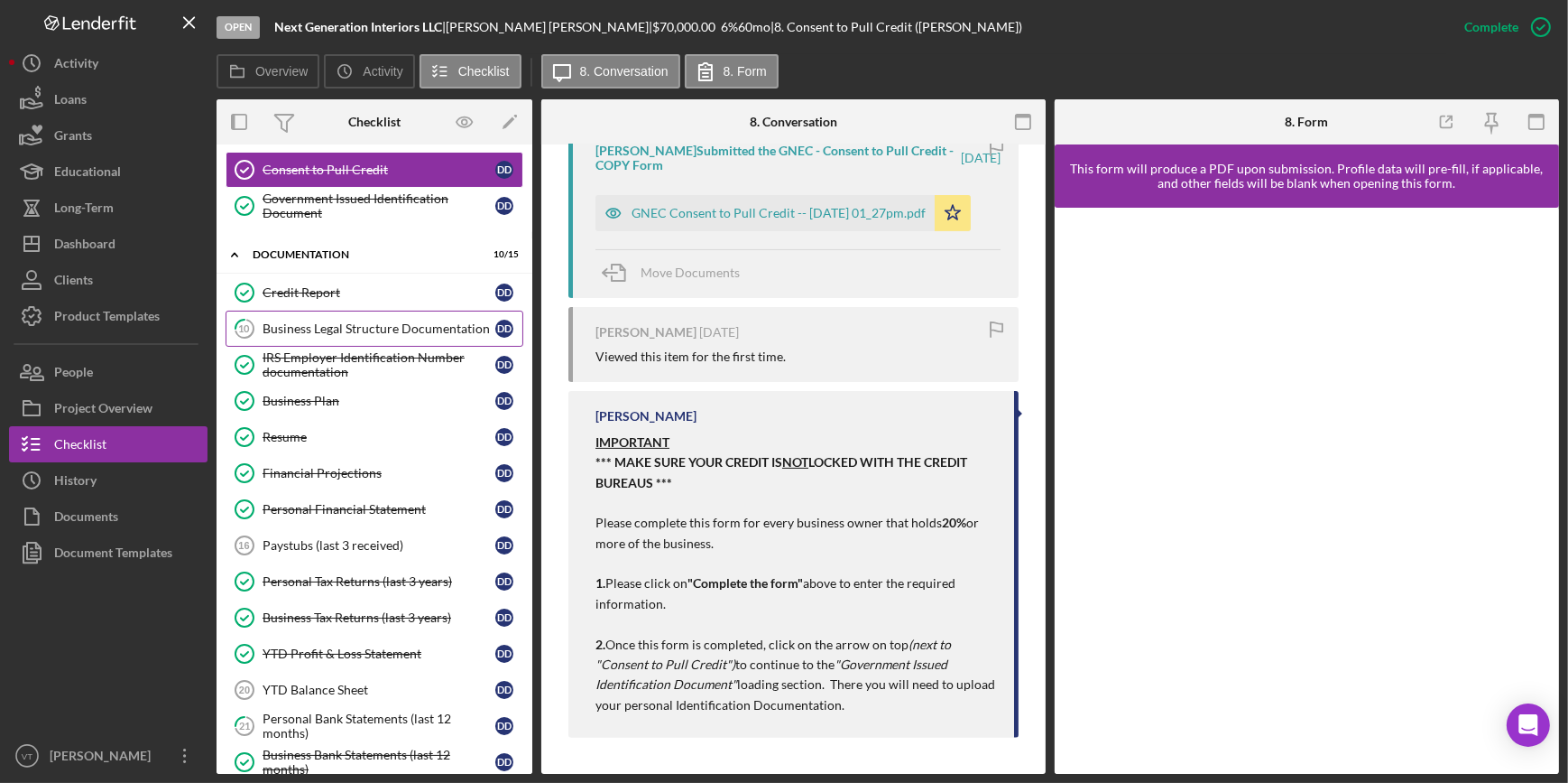
click at [396, 321] on div "Business Legal Structure Documentation" at bounding box center [378, 328] width 233 height 15
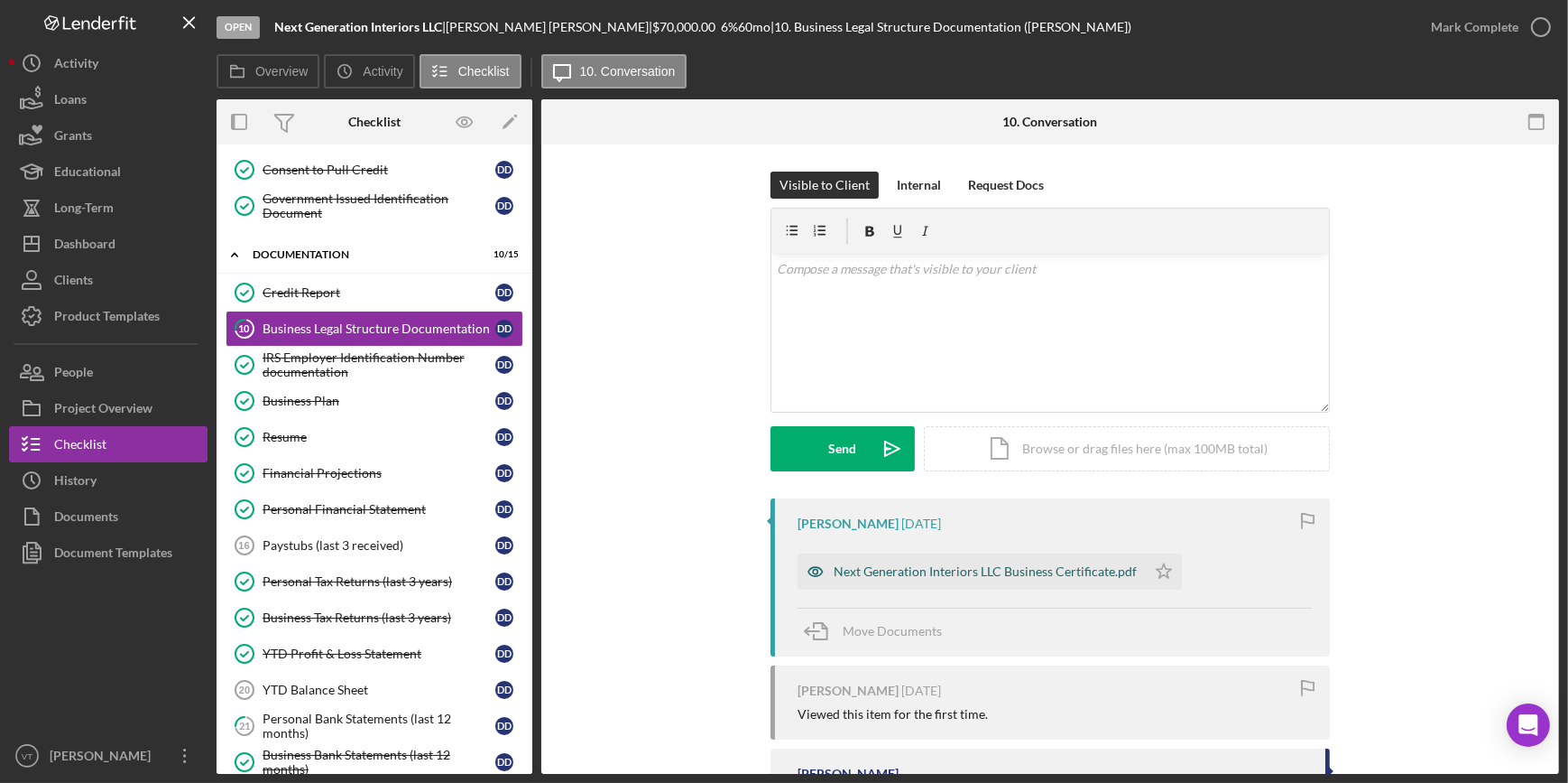
click at [844, 570] on div "Next Generation Interiors LLC Business Certificate.pdf" at bounding box center [985, 572] width 303 height 15
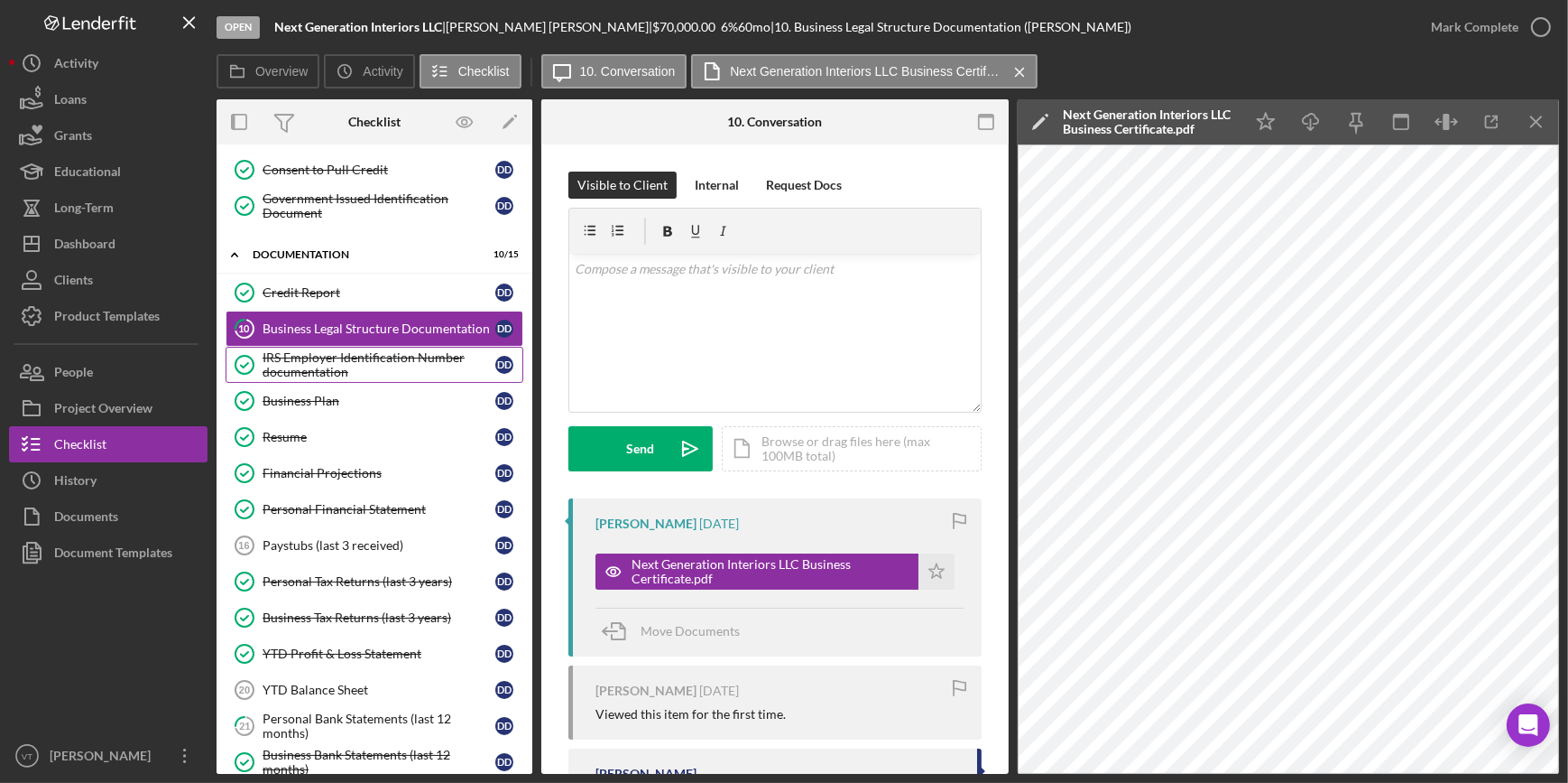
click at [317, 356] on div "IRS Employer Identification Number documentation" at bounding box center [378, 365] width 233 height 29
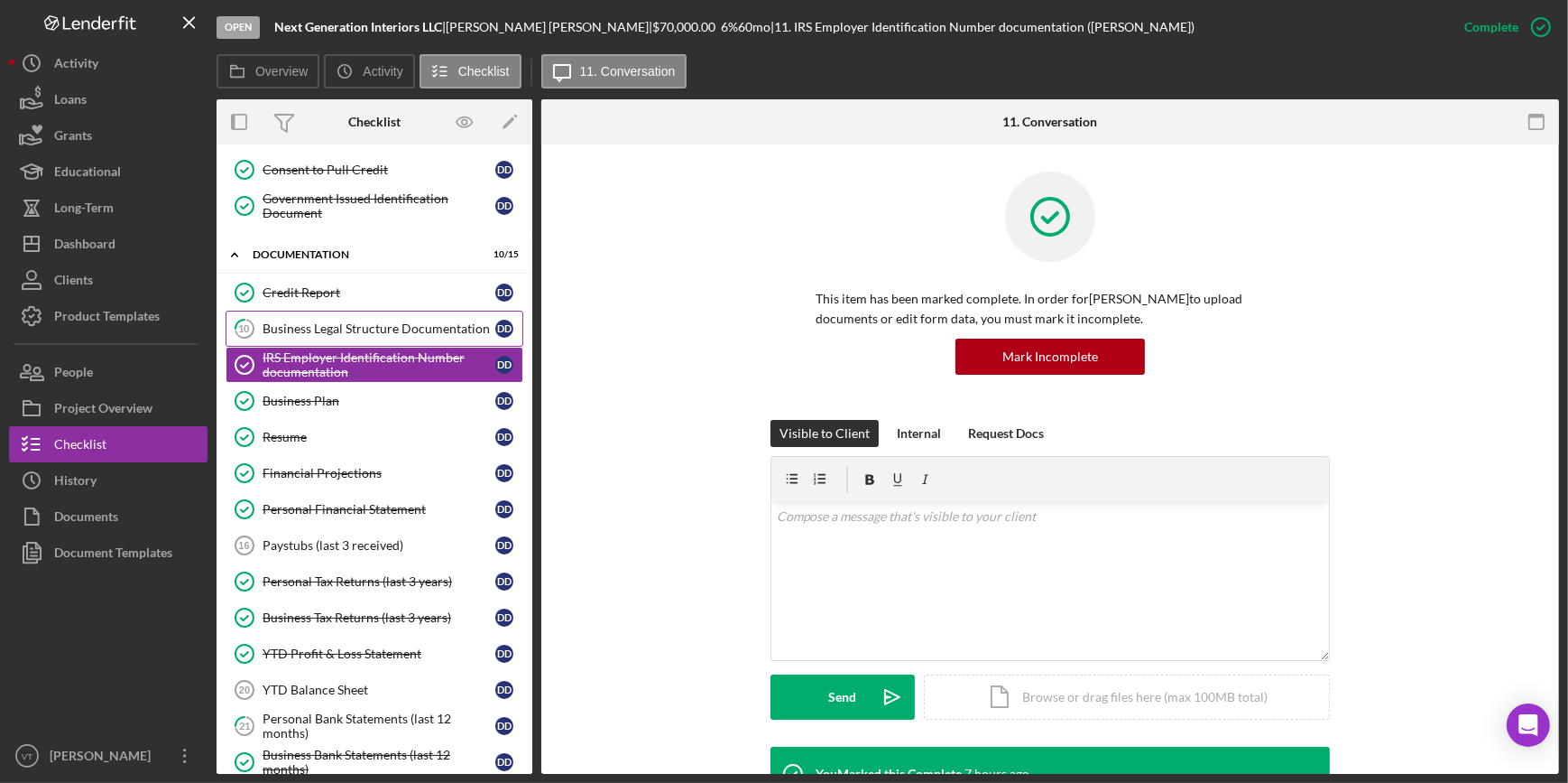
click at [431, 325] on div "Business Legal Structure Documentation" at bounding box center [378, 328] width 233 height 15
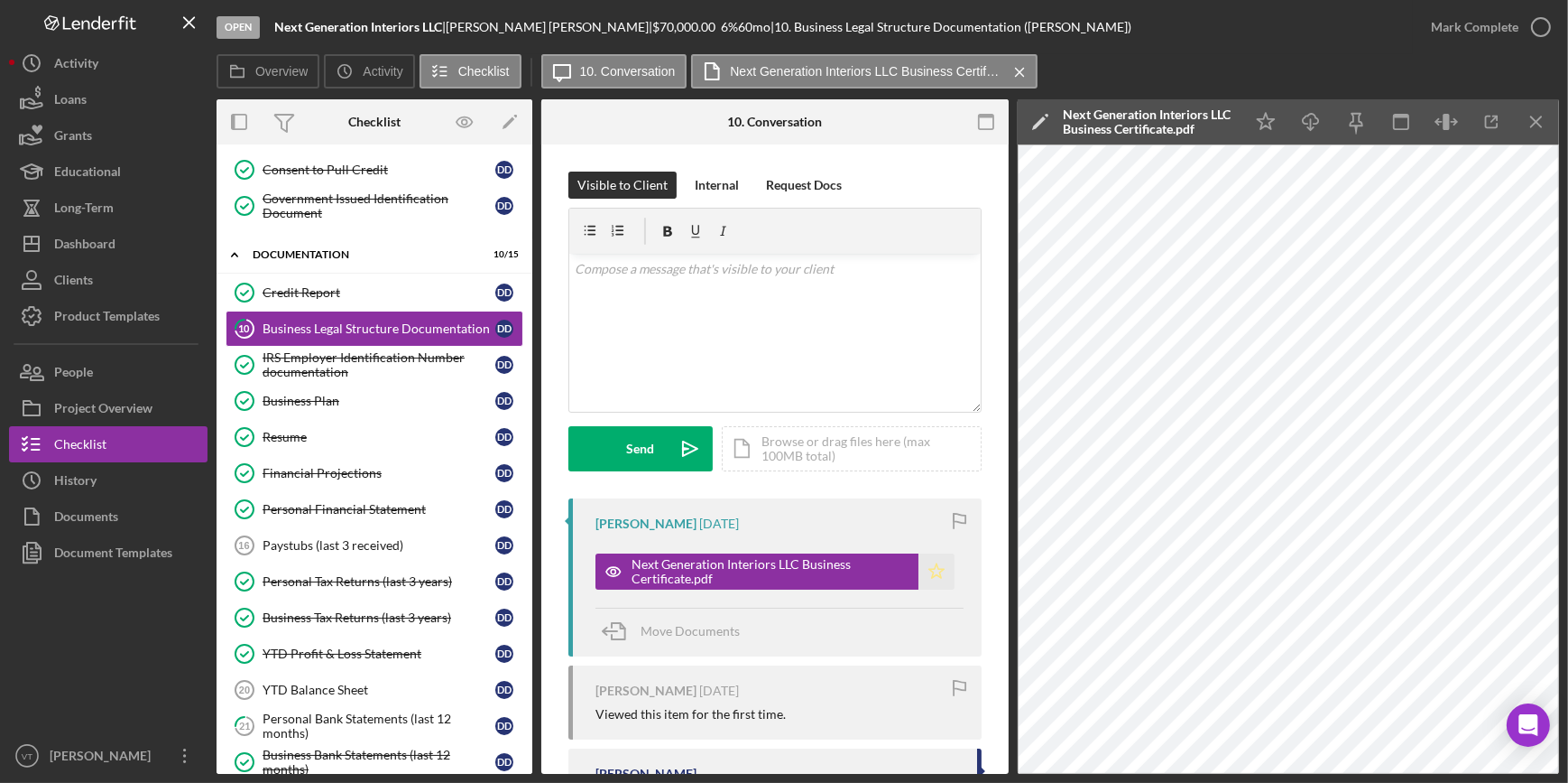
click at [930, 569] on icon "Icon/Star" at bounding box center [937, 572] width 36 height 36
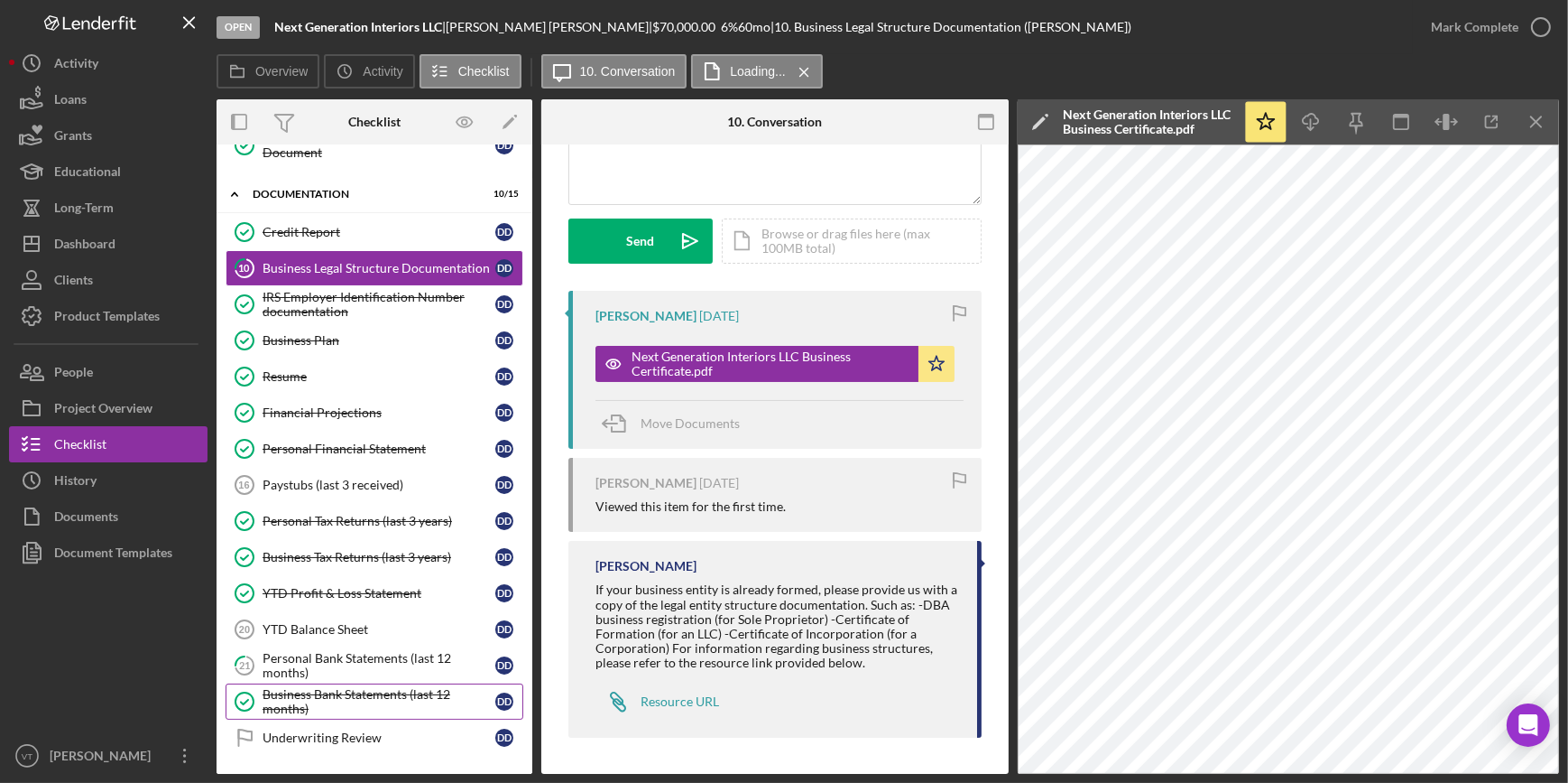
scroll to position [464, 0]
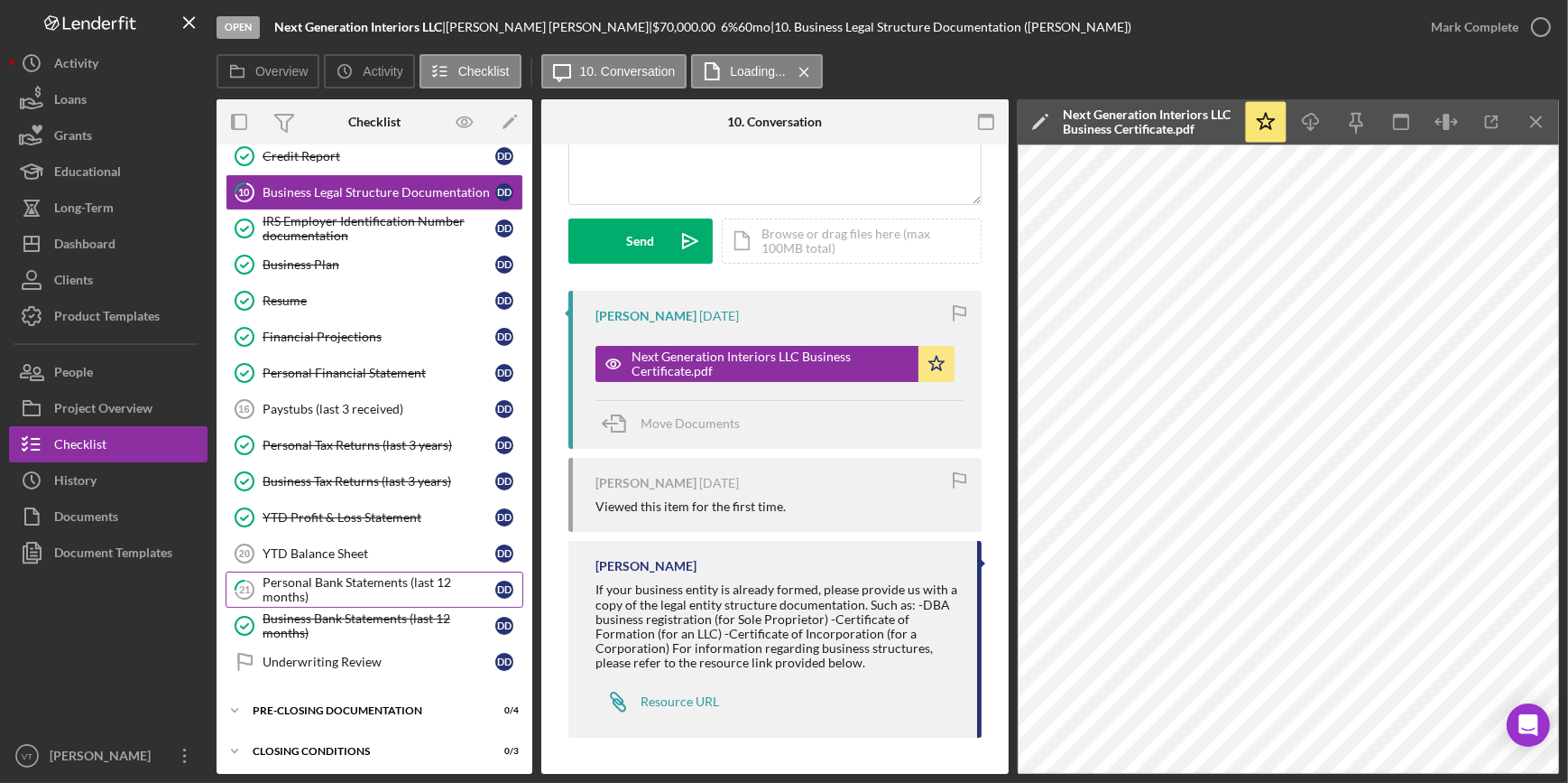
click at [344, 584] on div "Personal Bank Statements (last 12 months)" at bounding box center [378, 590] width 233 height 29
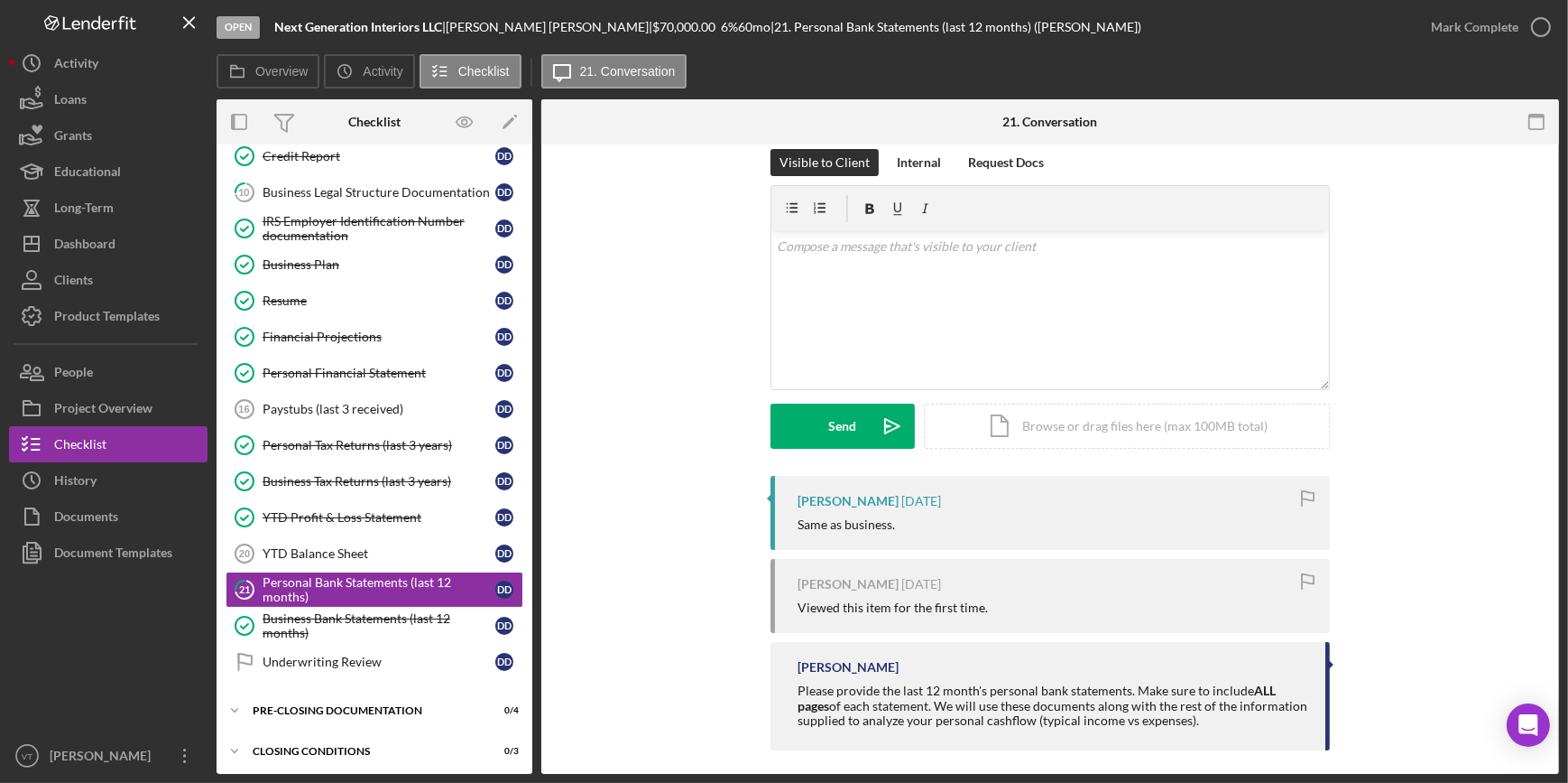
scroll to position [34, 0]
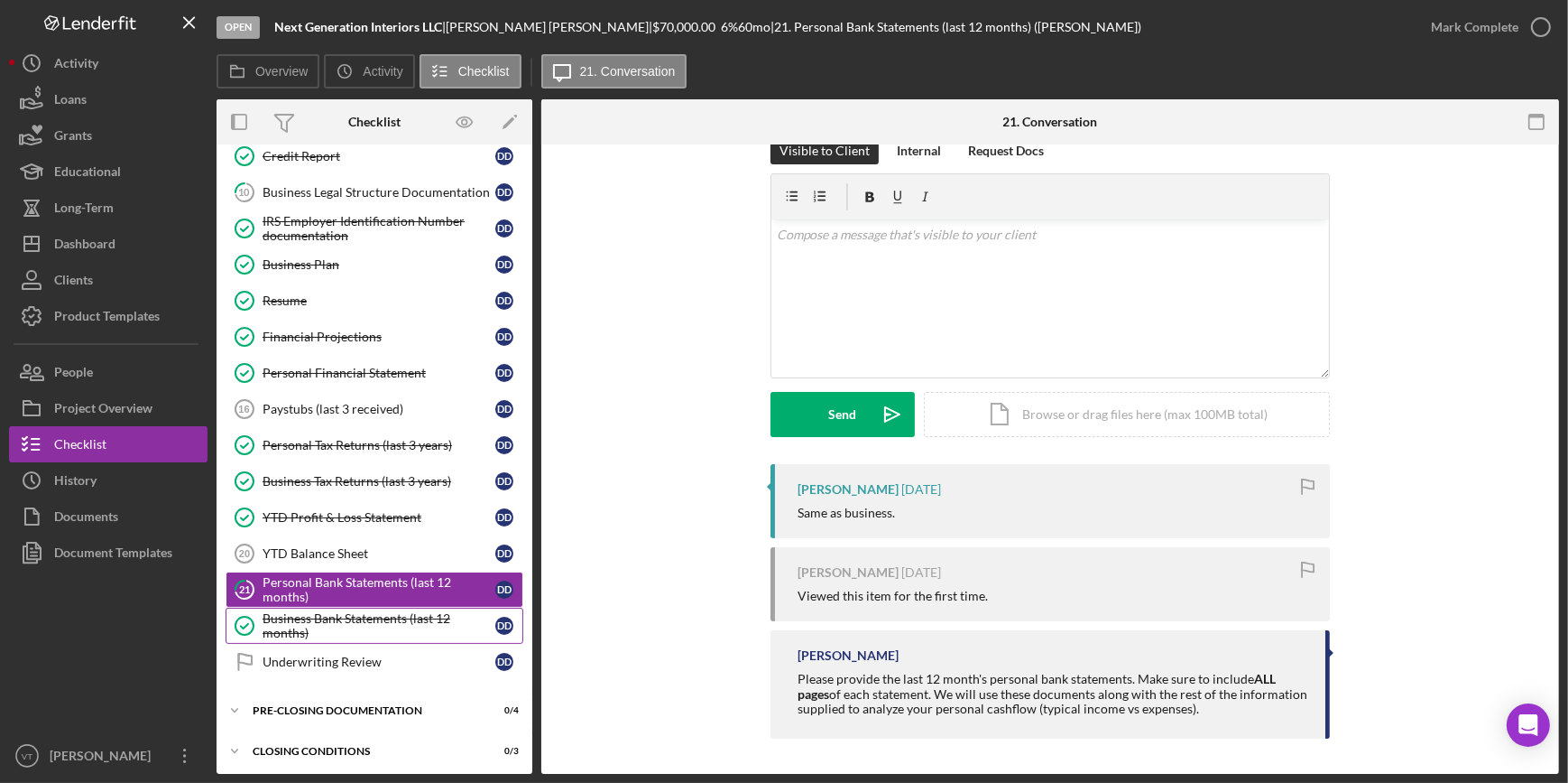
click at [415, 612] on div "Business Bank Statements (last 12 months)" at bounding box center [378, 626] width 233 height 29
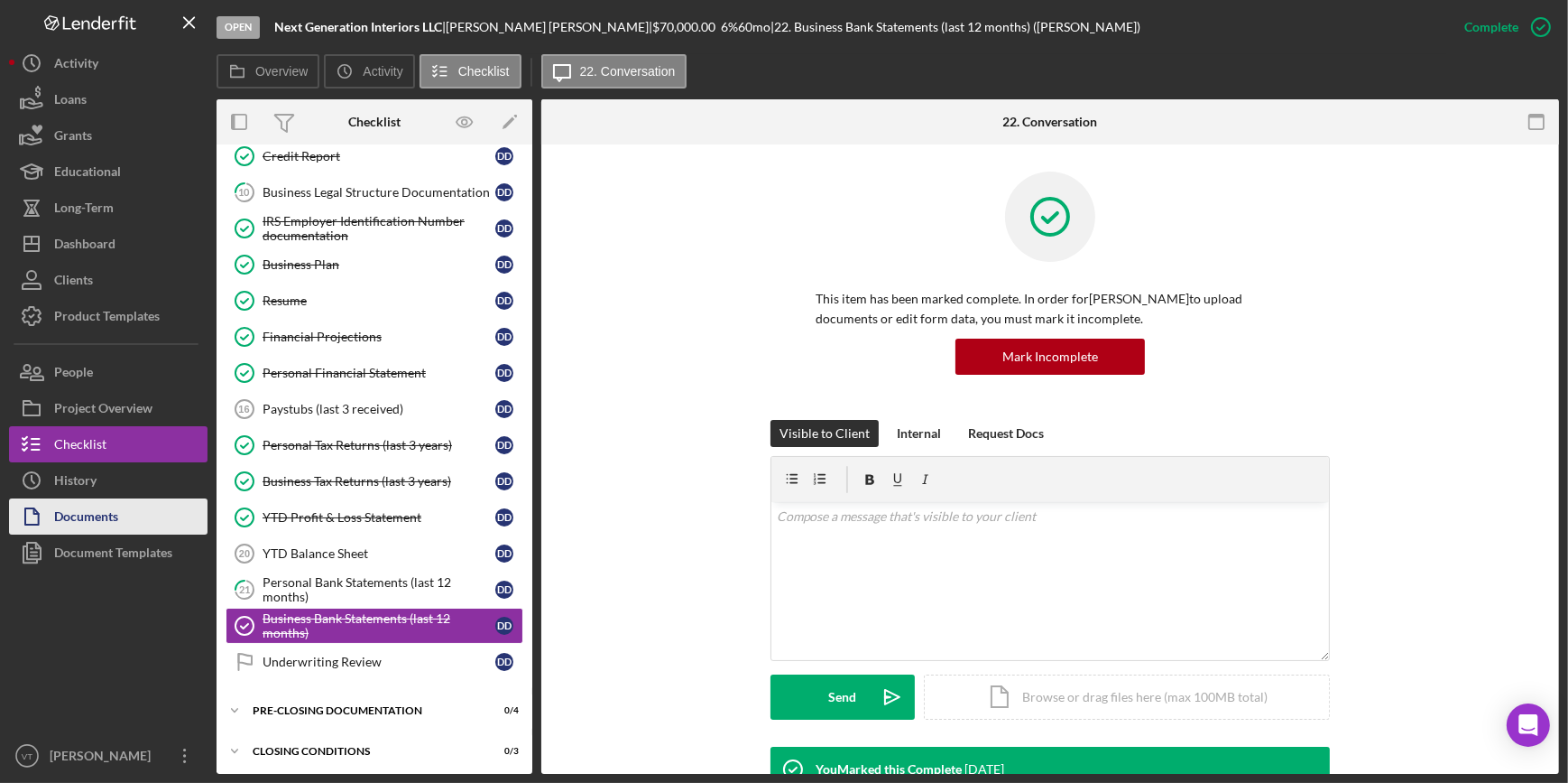
click at [73, 519] on div "Documents" at bounding box center [86, 518] width 64 height 41
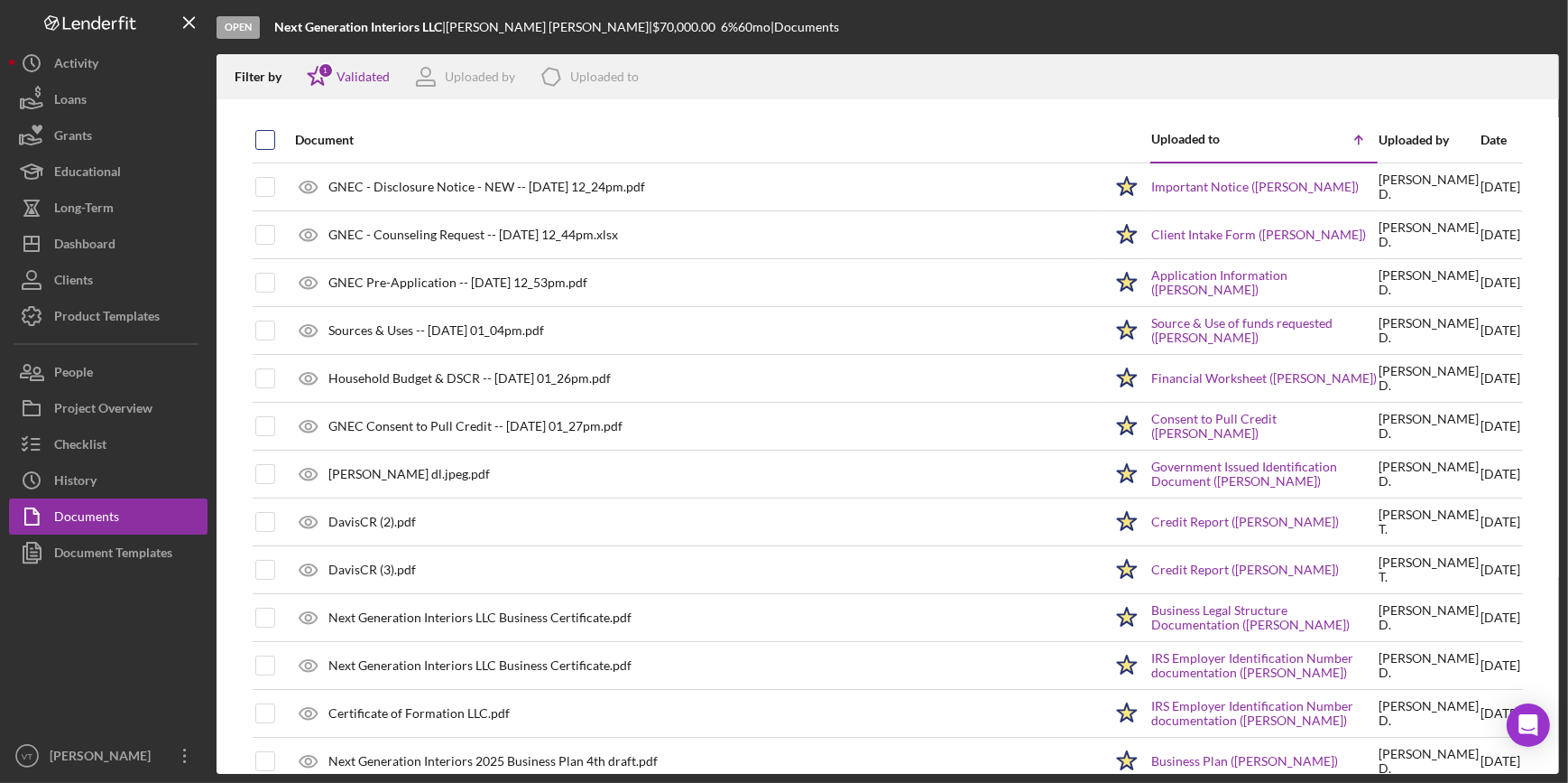
click at [262, 133] on input "checkbox" at bounding box center [266, 140] width 18 height 18
checkbox input "true"
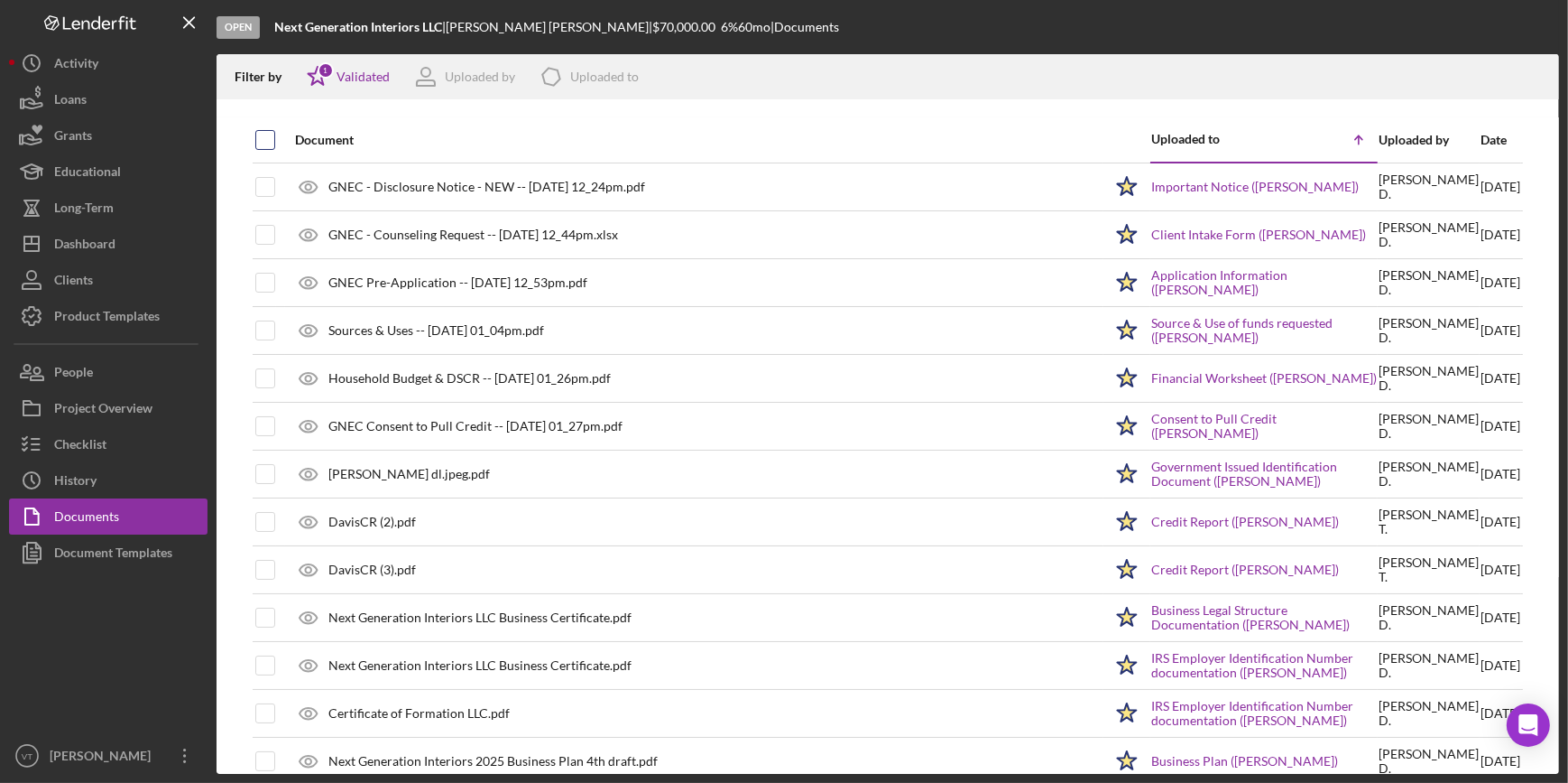
checkbox input "true"
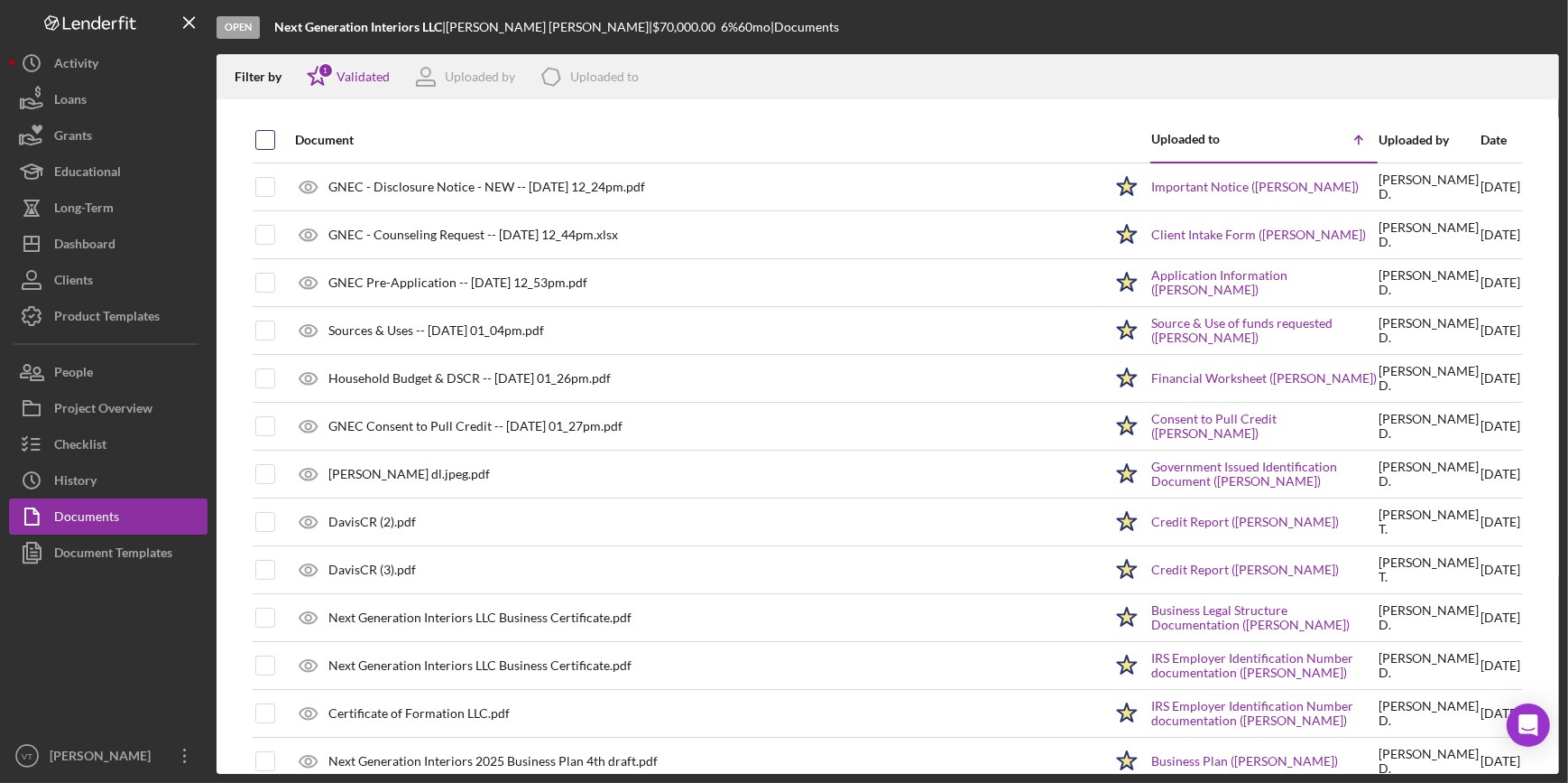
checkbox input "true"
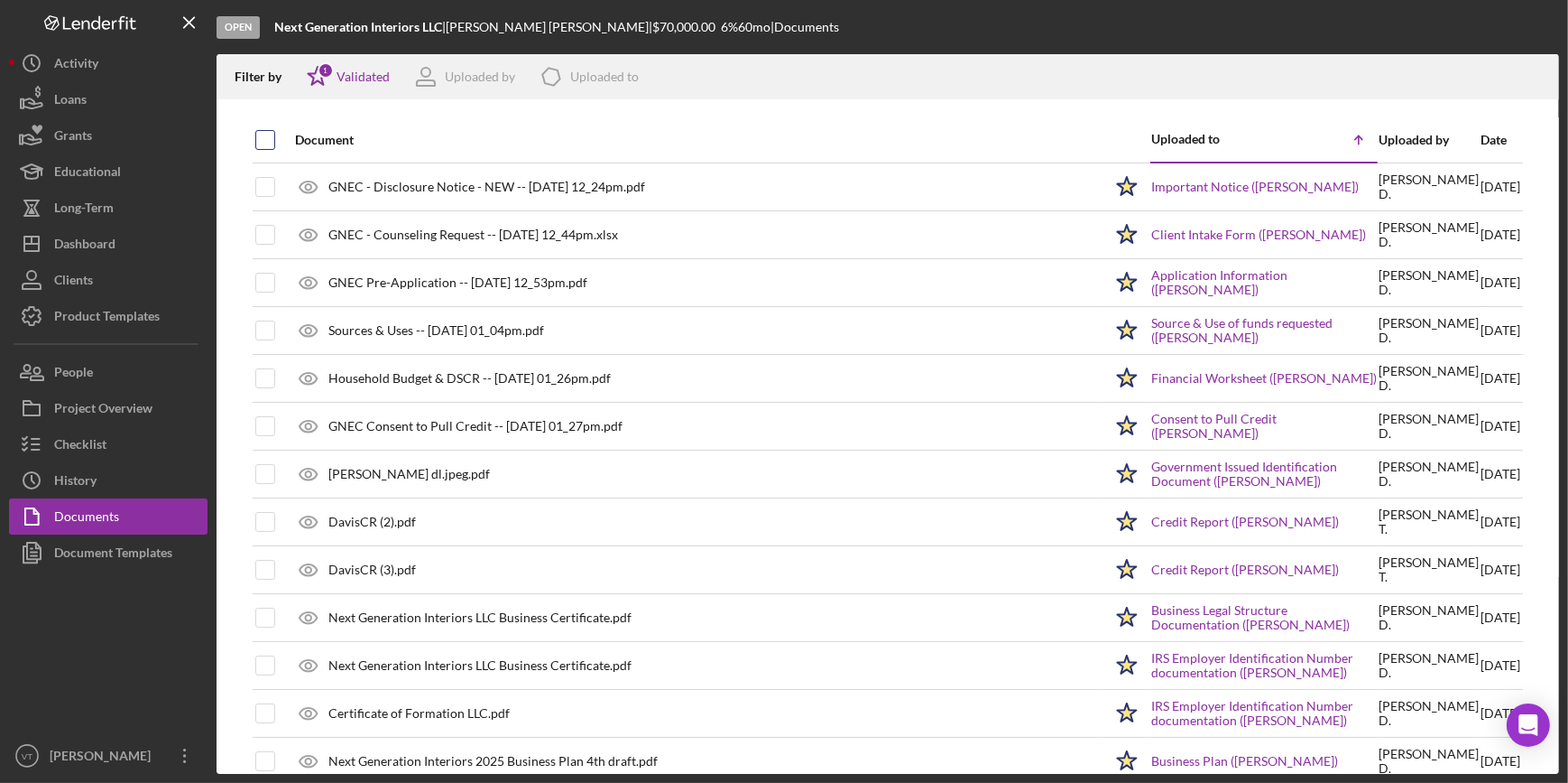
checkbox input "true"
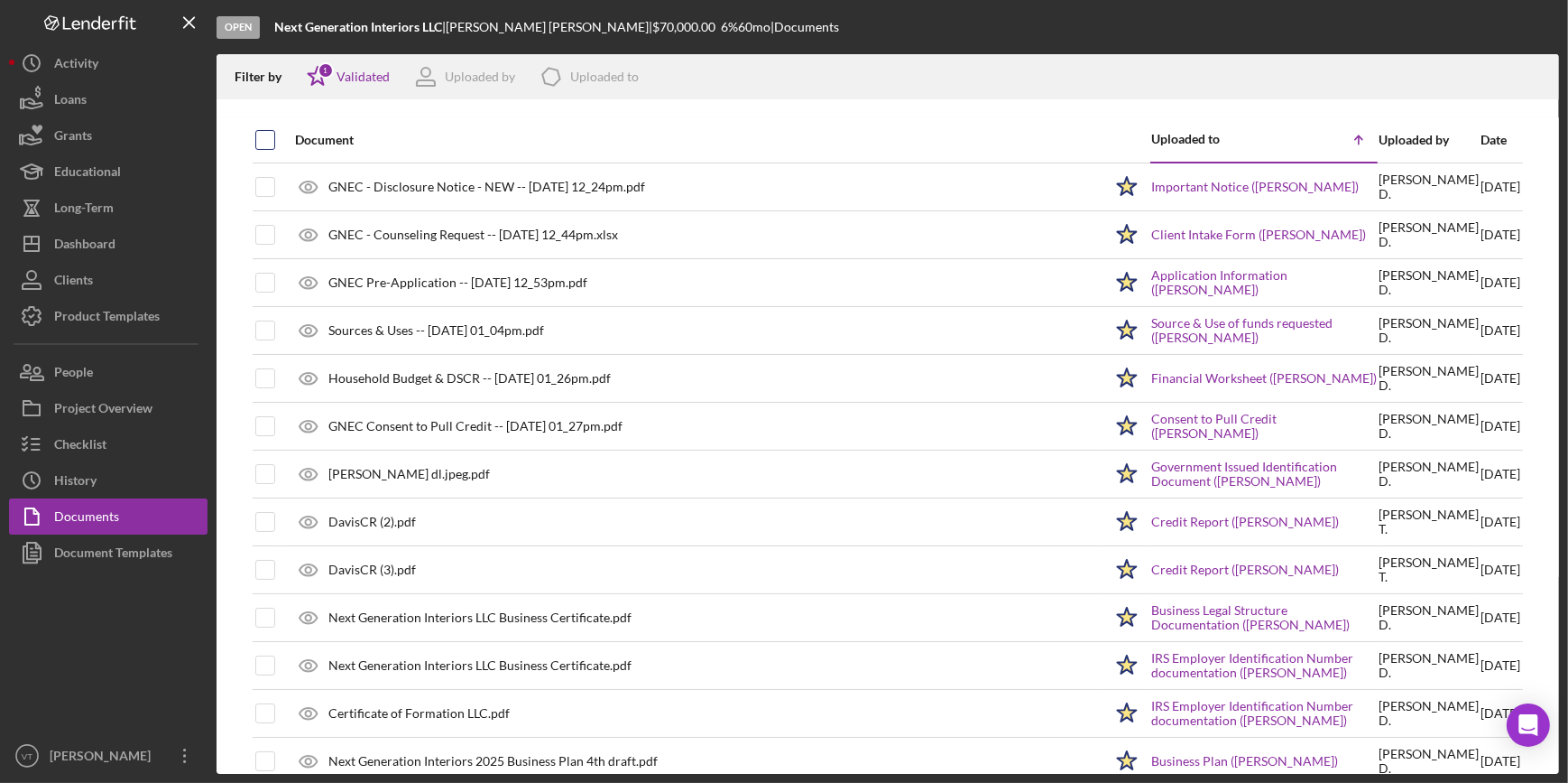
checkbox input "true"
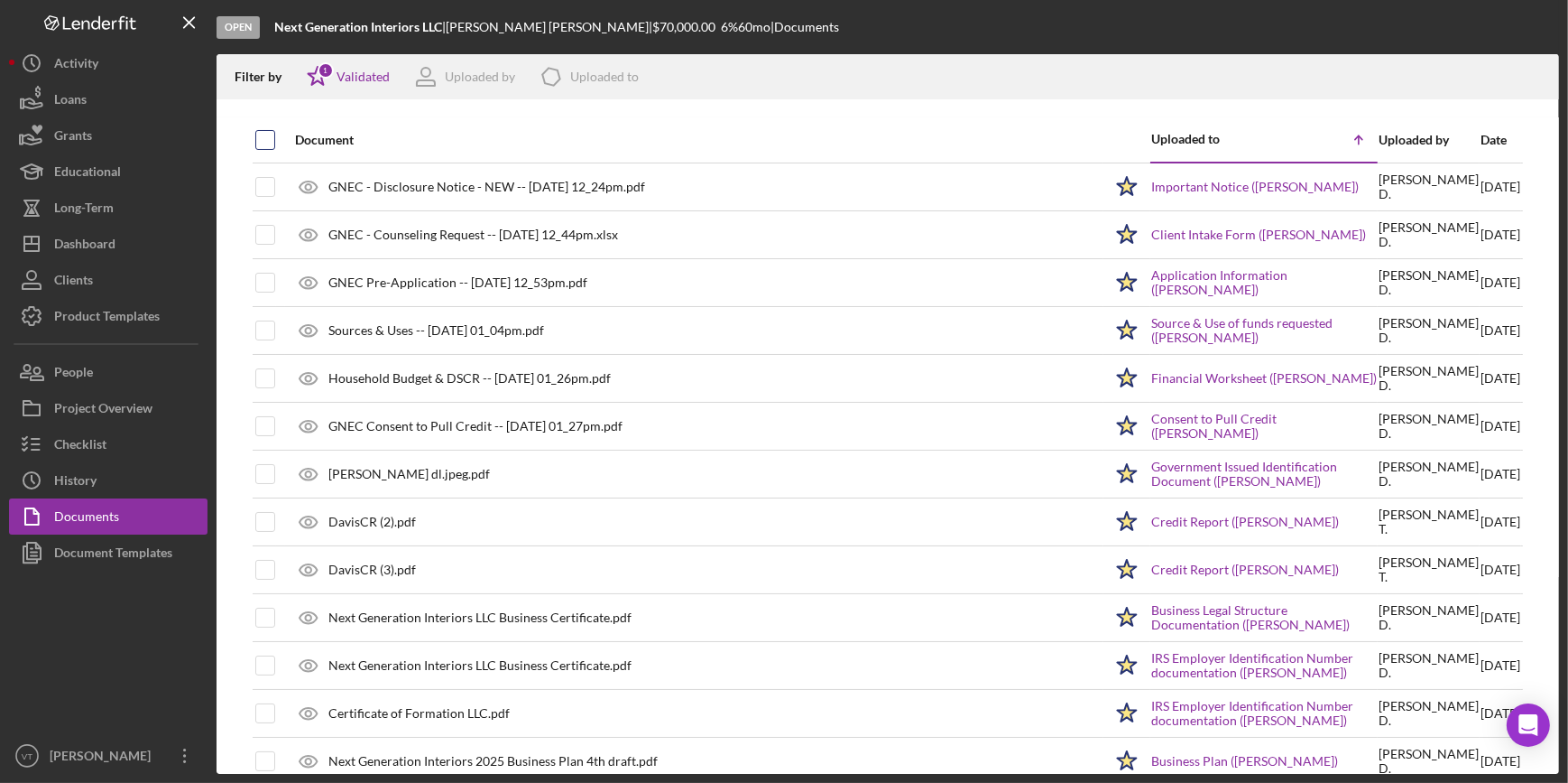
checkbox input "true"
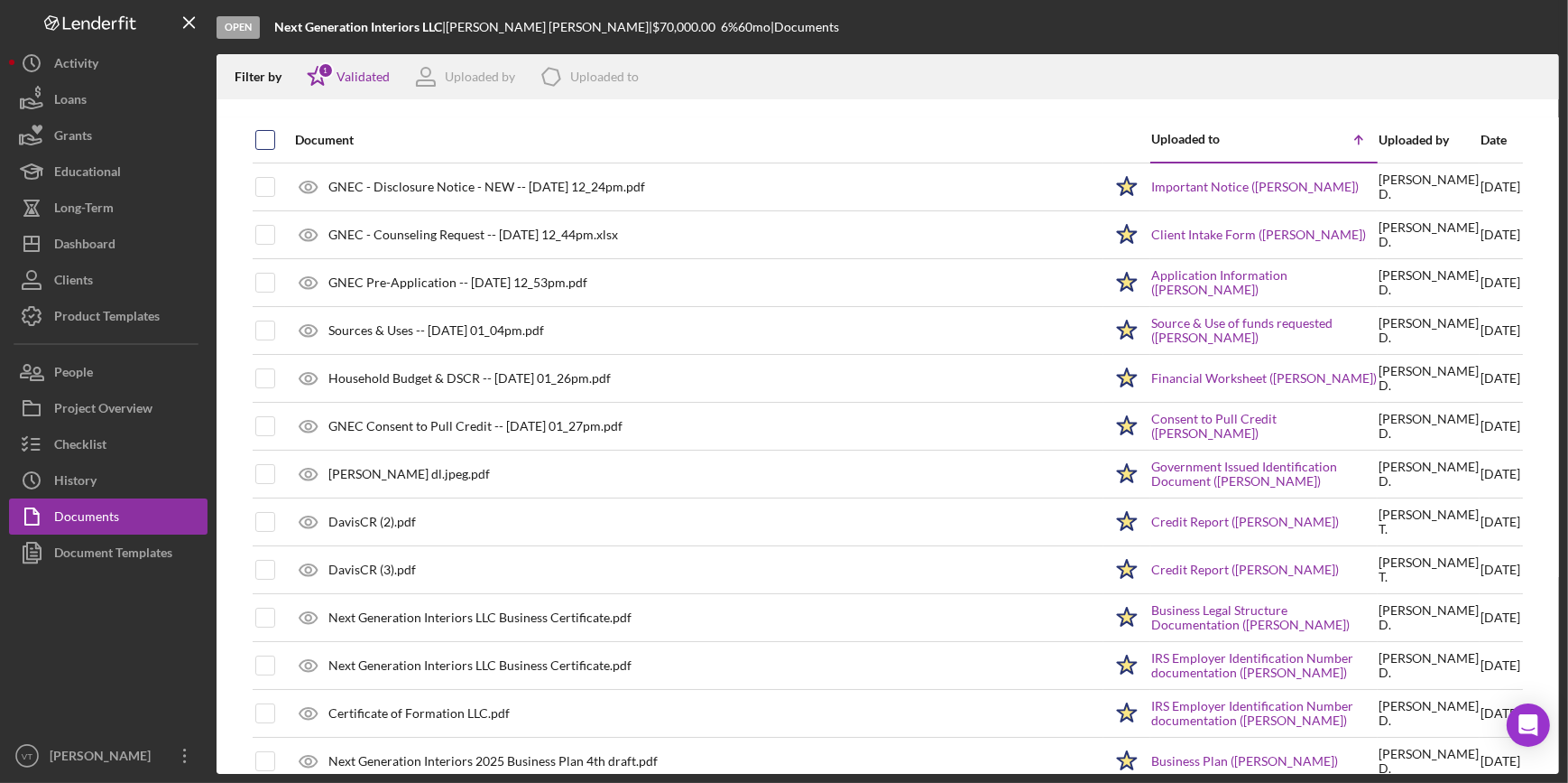
checkbox input "true"
click at [1531, 73] on icon "Icon/Download" at bounding box center [1536, 77] width 41 height 41
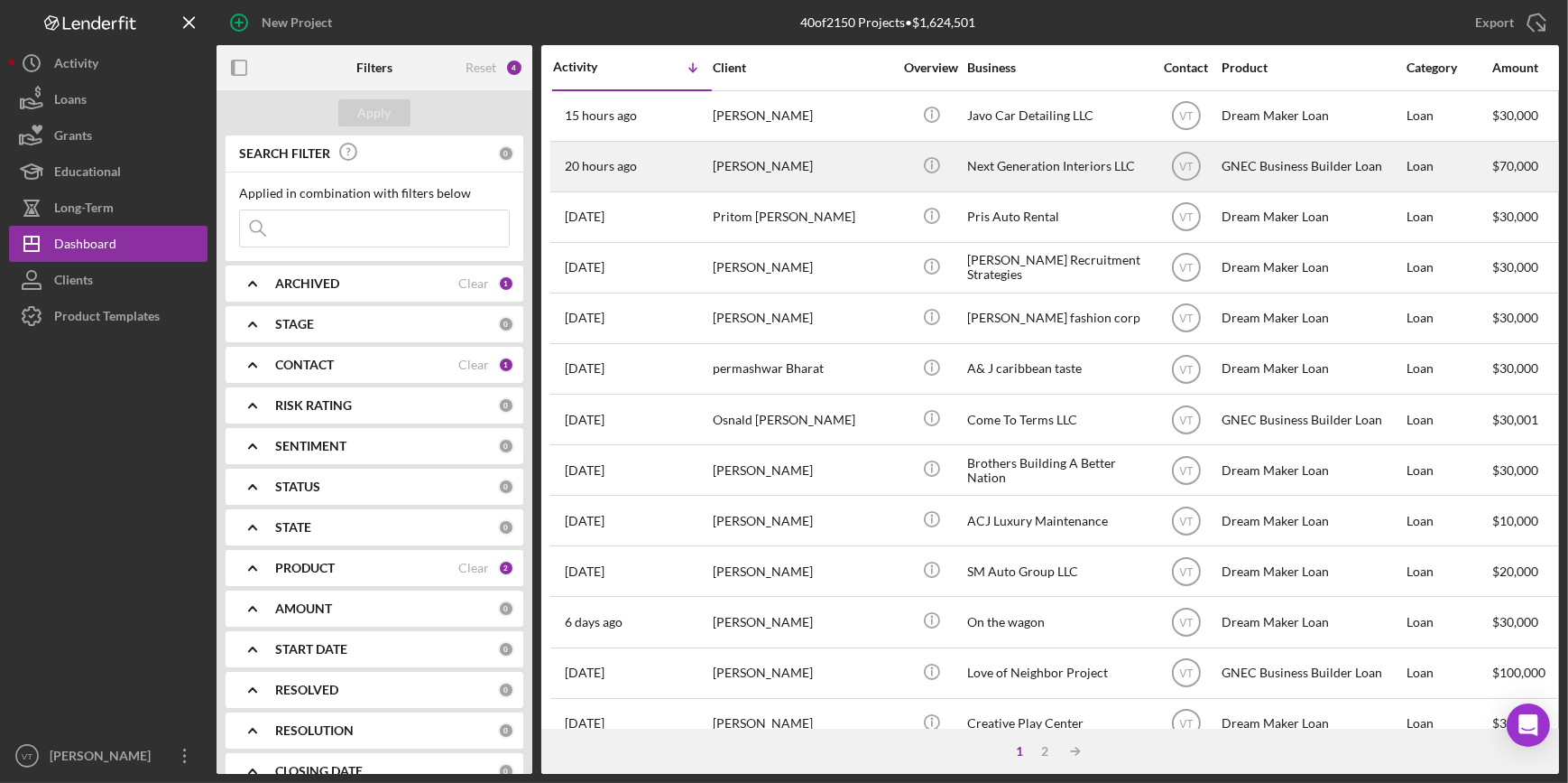
click at [695, 169] on div "20 hours ago [PERSON_NAME]" at bounding box center [632, 166] width 158 height 48
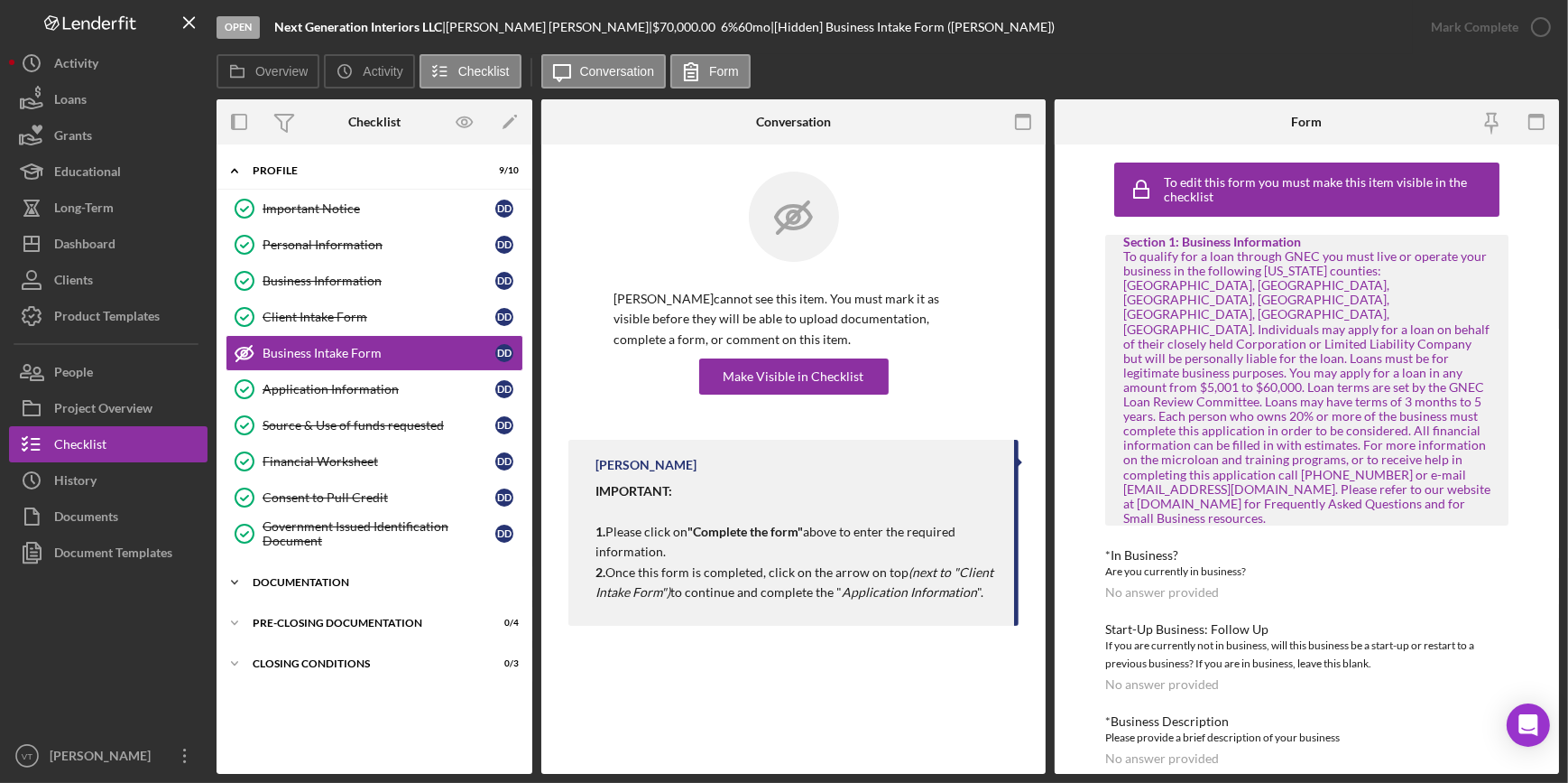
click at [259, 572] on div "Icon/Expander Documentation 10 / 15" at bounding box center [375, 582] width 316 height 36
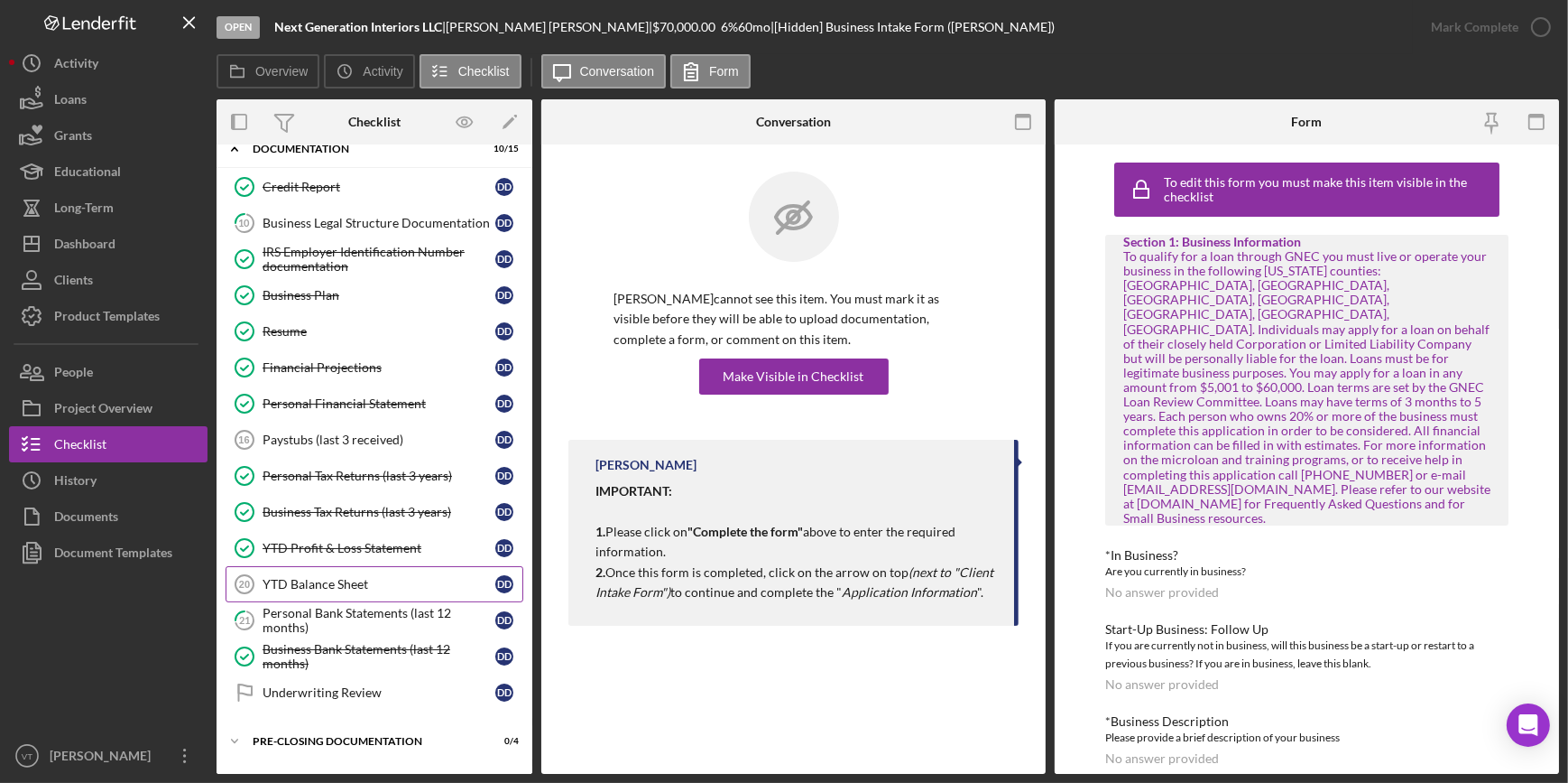
scroll to position [464, 0]
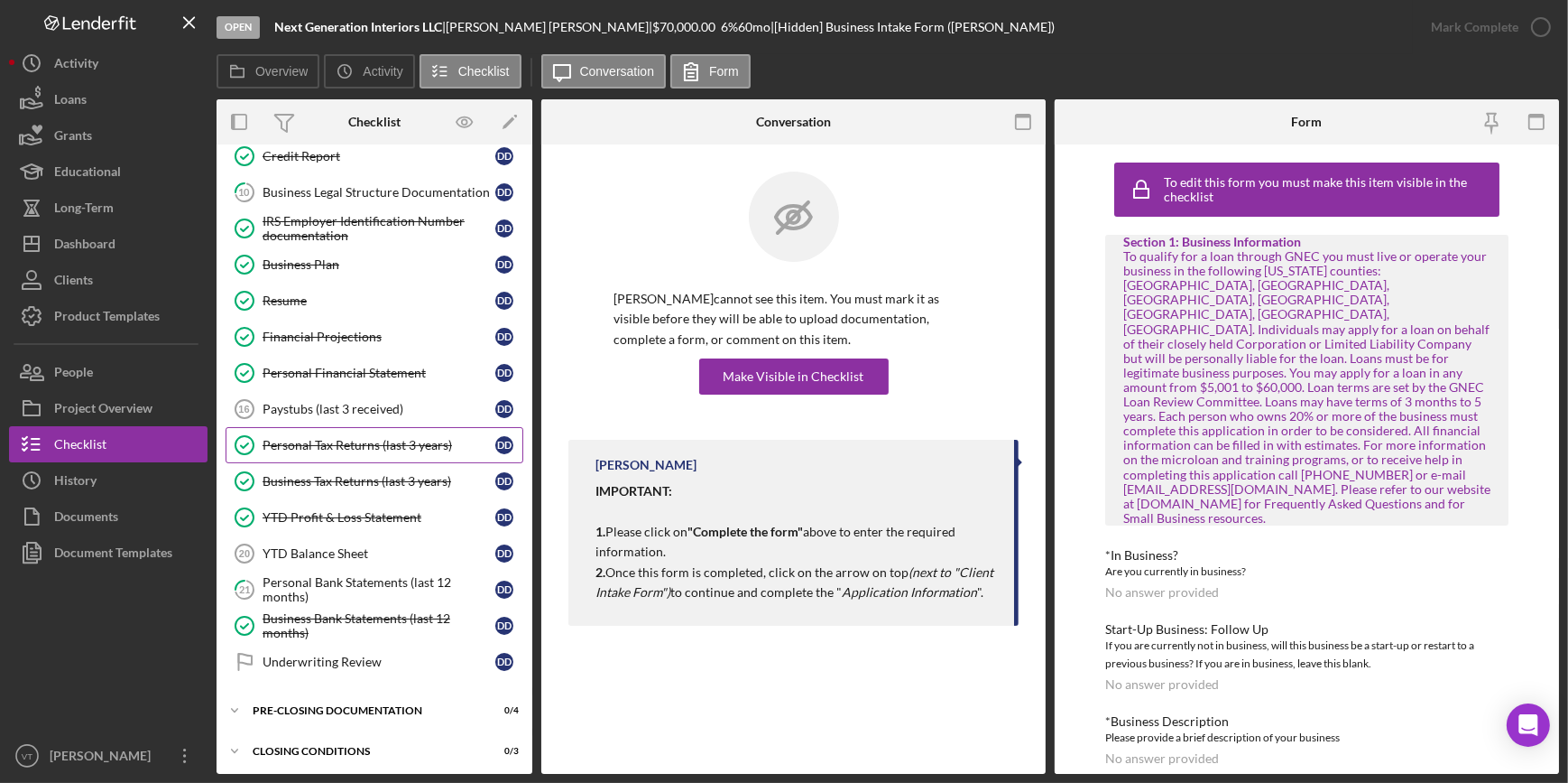
click at [316, 430] on link "Personal Tax Returns (last 3 years) Personal Tax Returns (last 3 years) D D" at bounding box center [375, 445] width 297 height 36
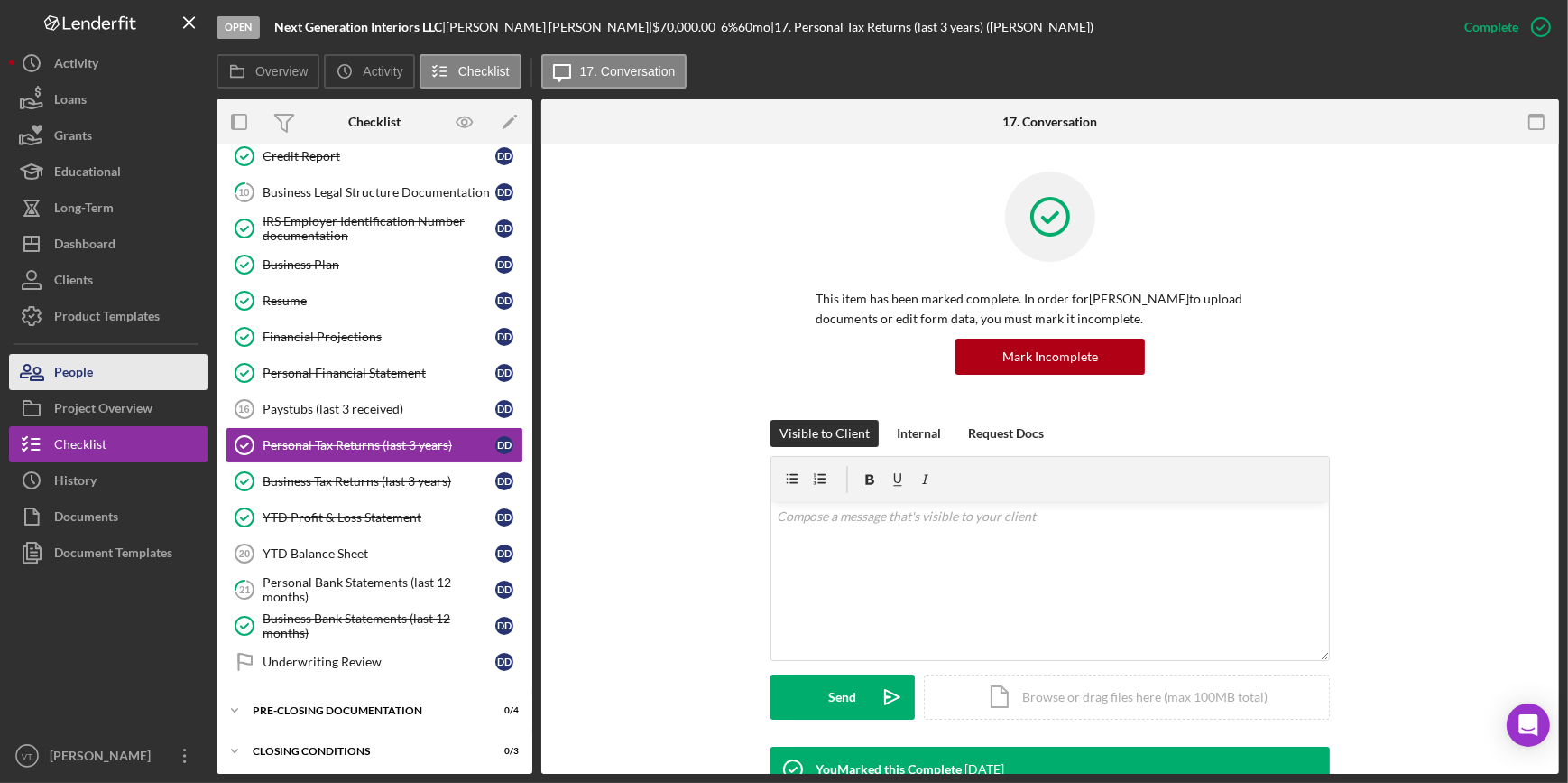
click at [147, 378] on button "People" at bounding box center [108, 372] width 199 height 36
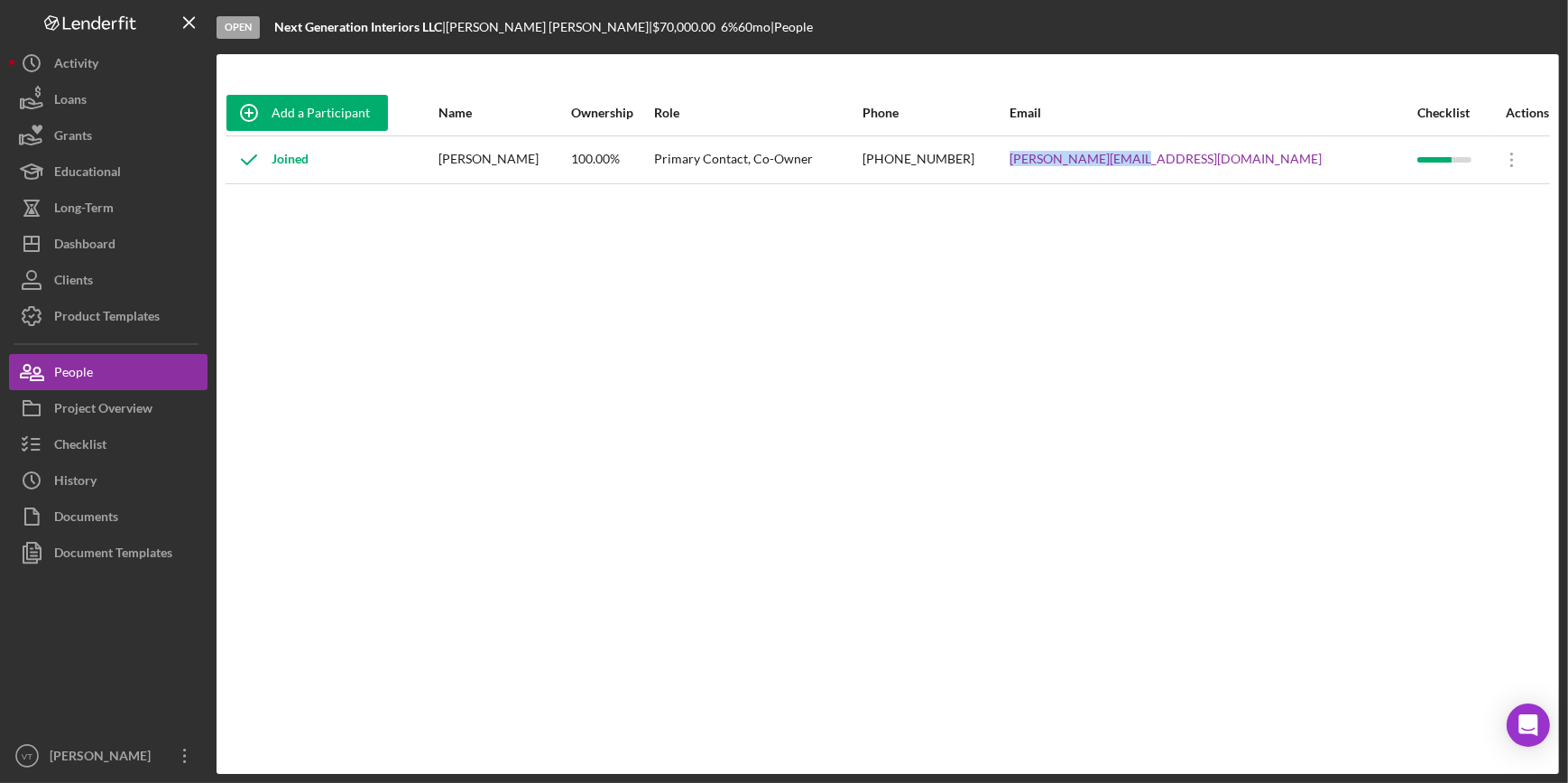
drag, startPoint x: 1291, startPoint y: 159, endPoint x: 1166, endPoint y: 161, distance: 125.0
click at [1166, 161] on td "david@ngioffice.com" at bounding box center [1213, 159] width 408 height 48
copy link "david@ngioffice.com"
